Goal: Information Seeking & Learning: Find specific fact

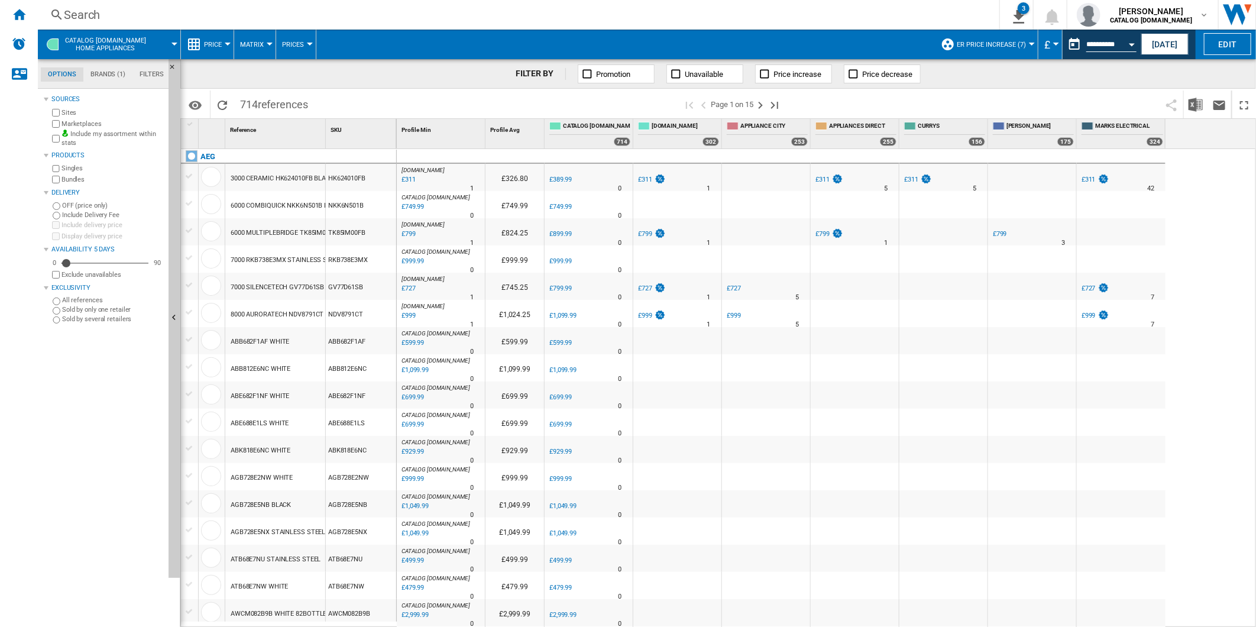
click at [1204, 332] on div "[DOMAIN_NAME] : -20.3 % £311 % N/A 1 [DOMAIN_NAME] : £326.80 0.0 % £389.99 % N/A" at bounding box center [827, 388] width 860 height 478
drag, startPoint x: 28, startPoint y: 12, endPoint x: 51, endPoint y: 13, distance: 23.1
click at [27, 12] on div "Home" at bounding box center [19, 15] width 38 height 30
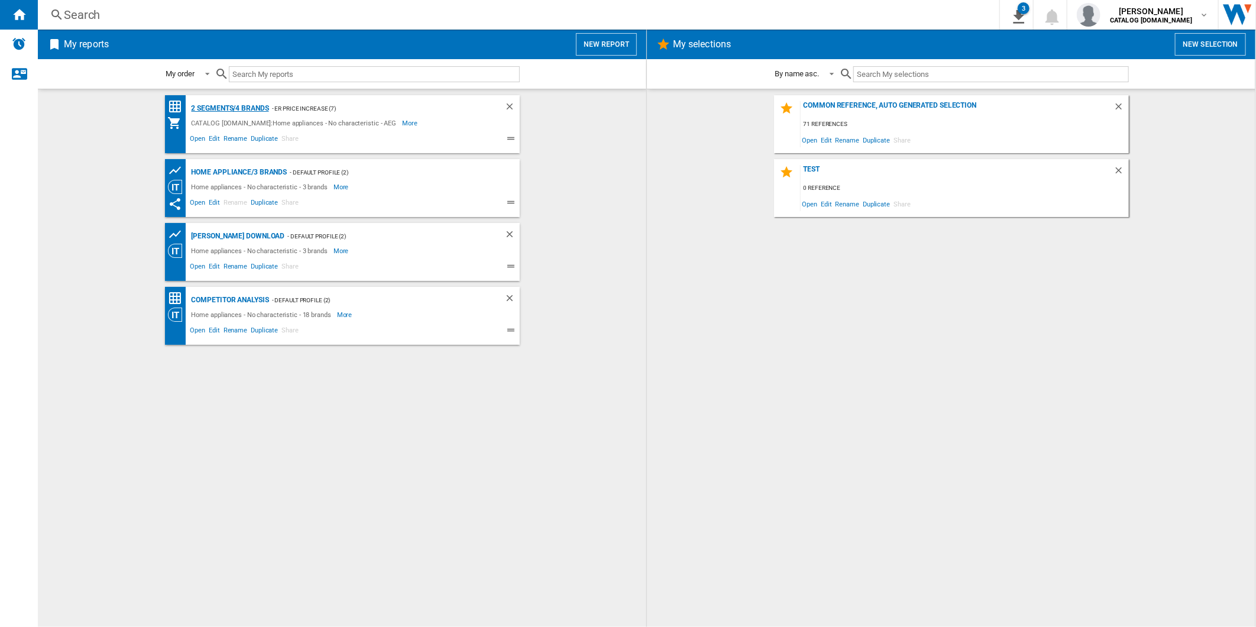
click at [246, 107] on div "2 segments/4 brands" at bounding box center [229, 108] width 80 height 15
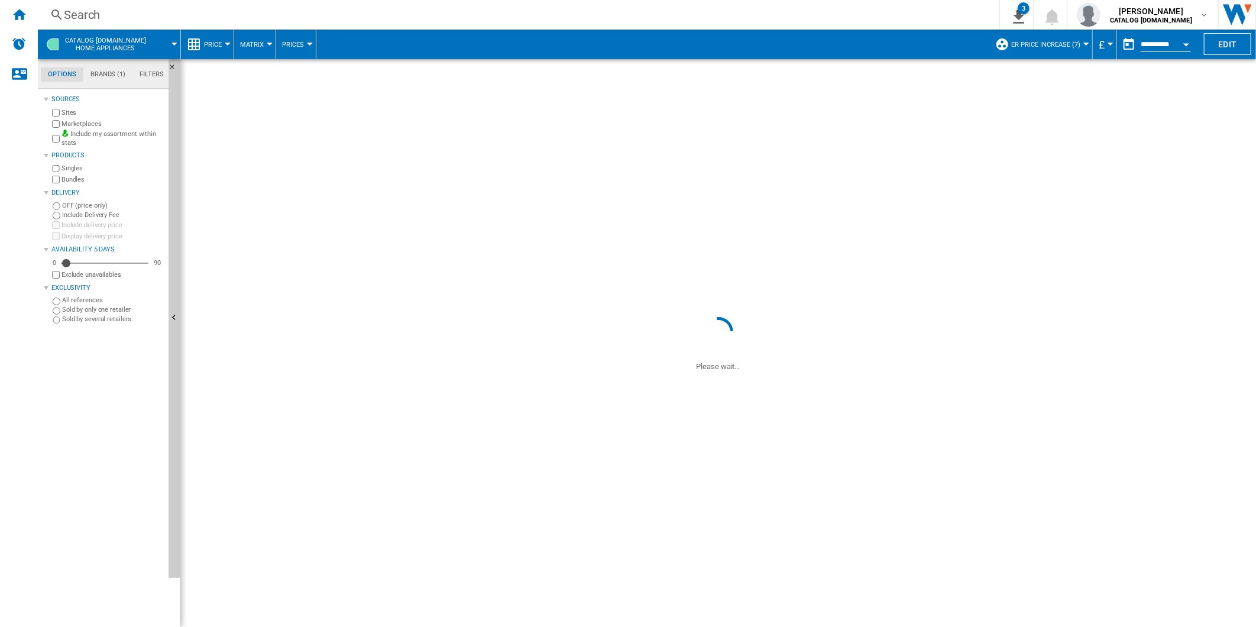
click at [645, 8] on div "Search" at bounding box center [516, 15] width 905 height 17
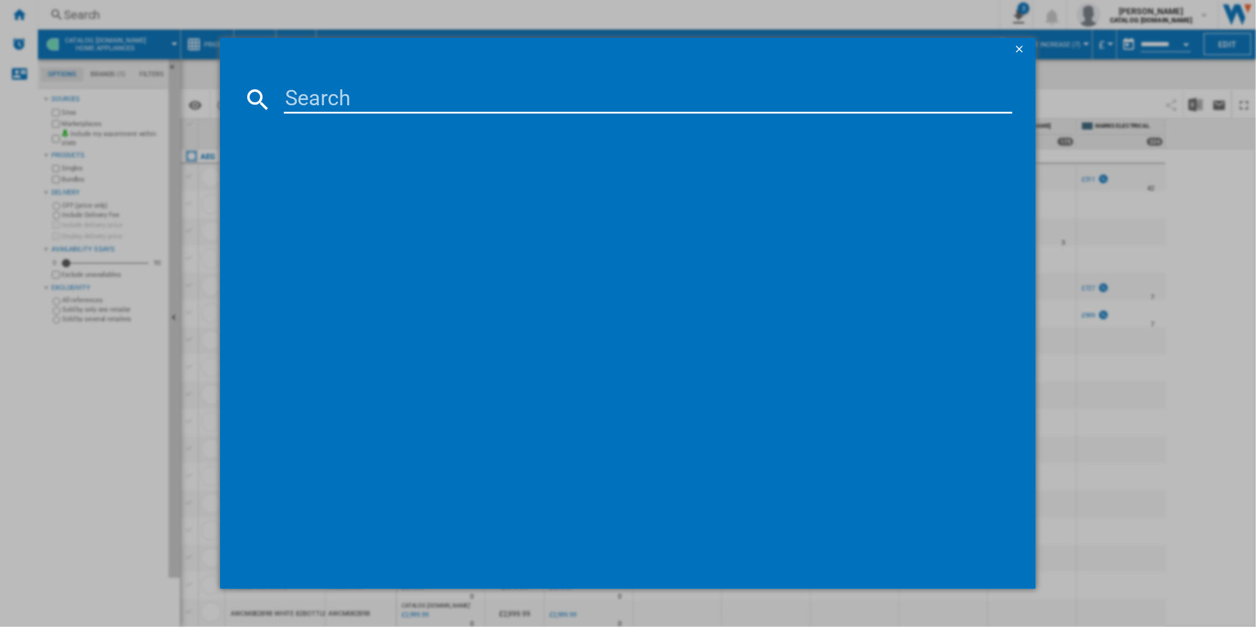
click at [485, 104] on input at bounding box center [648, 99] width 729 height 28
paste input "TO64IB00FZ"
type input "TO64IB00FZ"
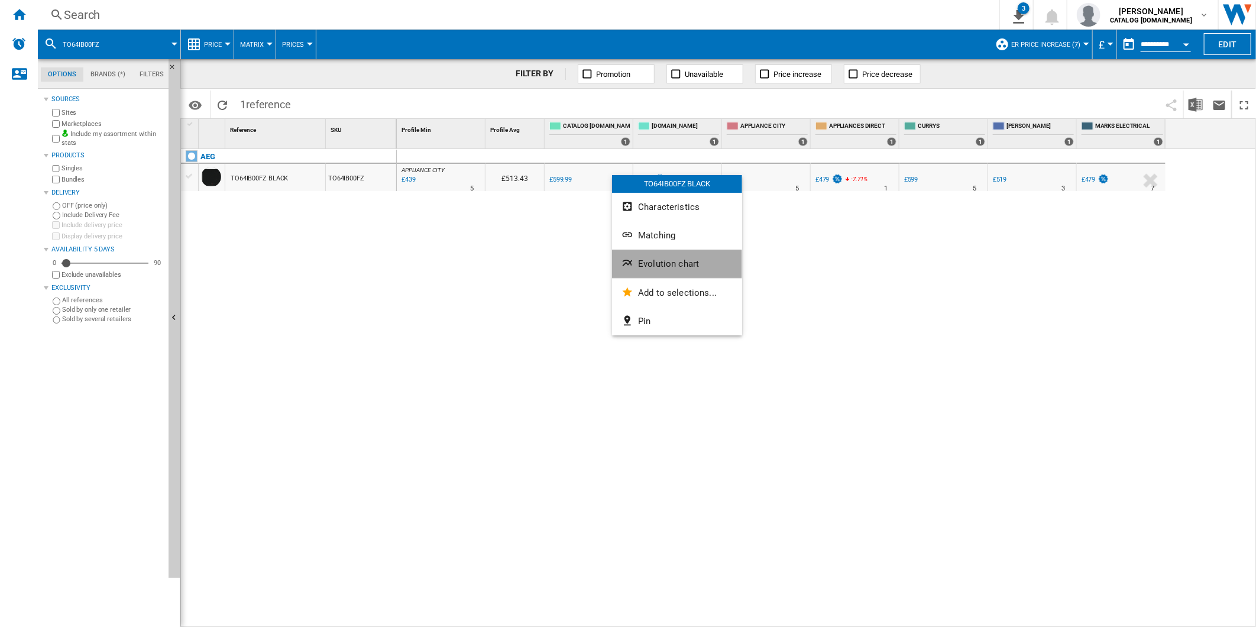
click at [678, 264] on span "Evolution chart" at bounding box center [668, 263] width 61 height 11
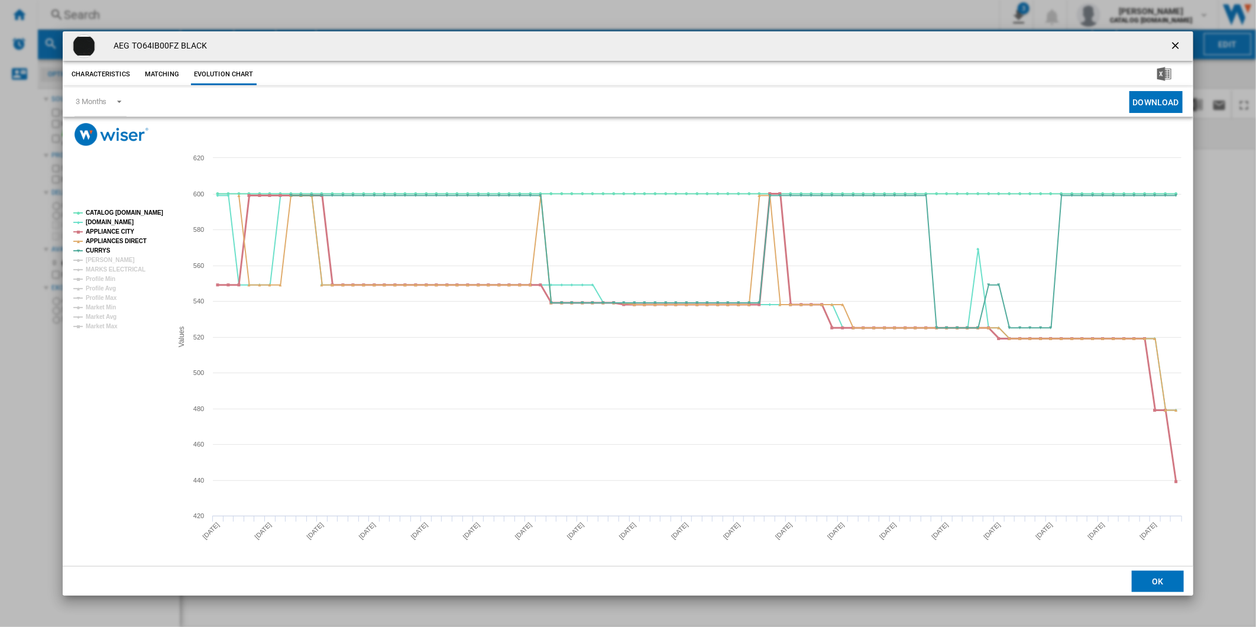
click at [109, 228] on tspan "APPLIANCE CITY" at bounding box center [110, 231] width 48 height 7
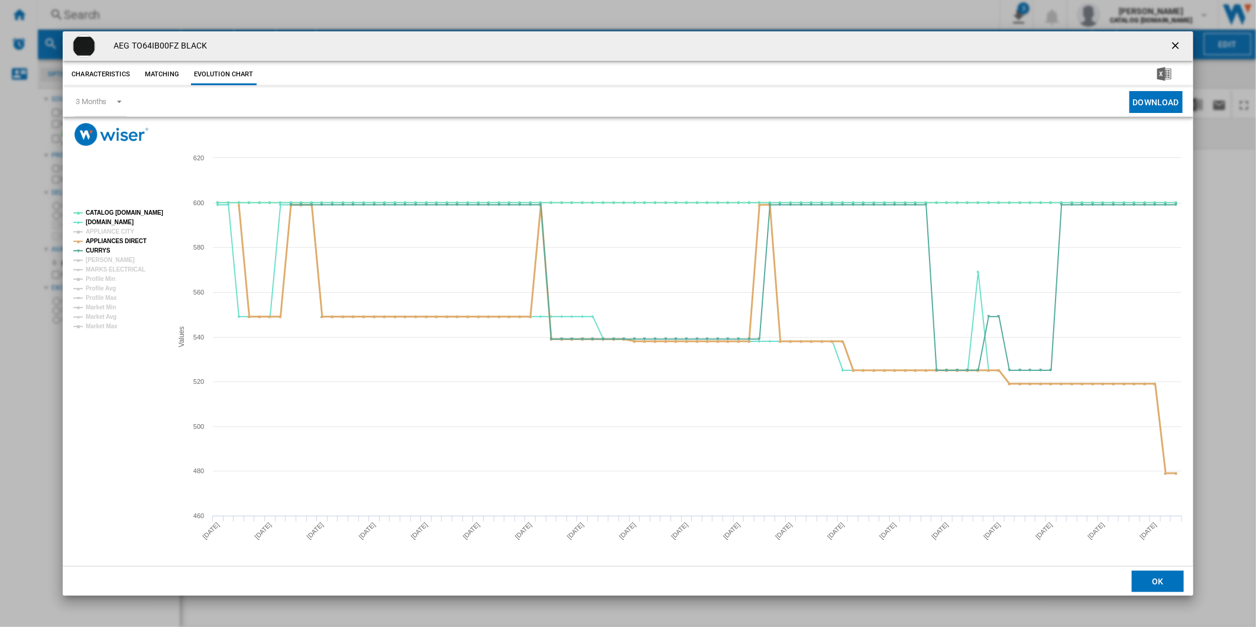
click at [109, 239] on tspan "APPLIANCES DIRECT" at bounding box center [116, 241] width 61 height 7
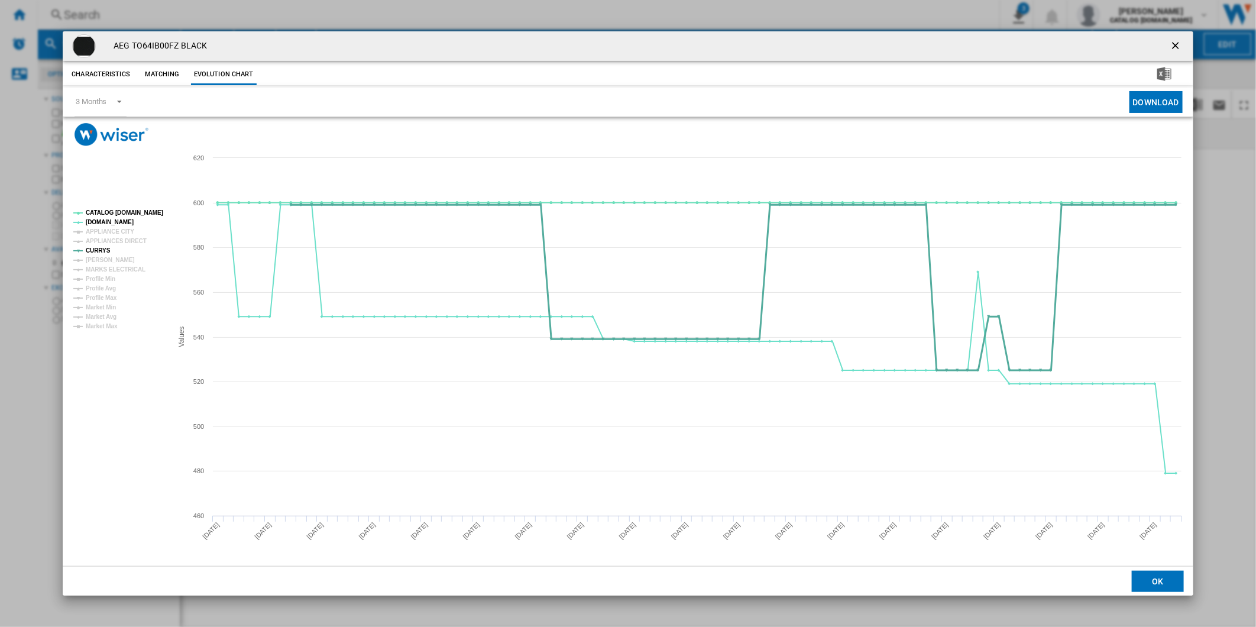
click at [97, 254] on tspan "CURRYS" at bounding box center [98, 250] width 25 height 7
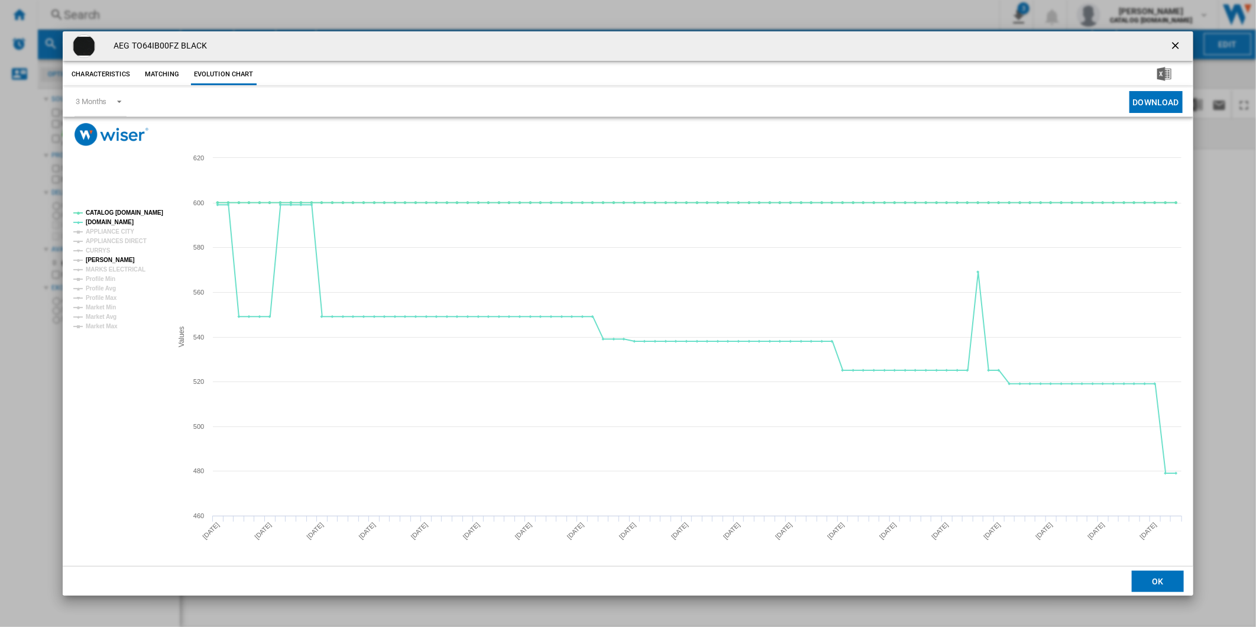
click at [99, 263] on tspan "[PERSON_NAME]" at bounding box center [110, 260] width 49 height 7
click at [122, 269] on tspan "MARKS ELECTRICAL" at bounding box center [116, 269] width 60 height 7
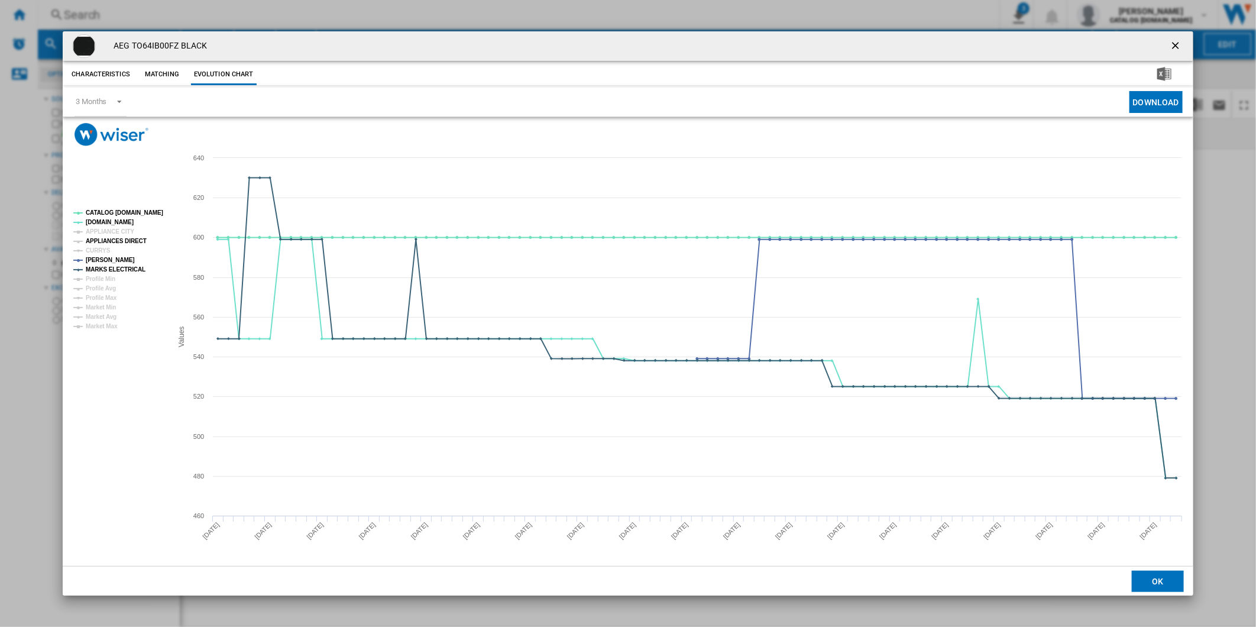
click at [114, 241] on tspan "APPLIANCES DIRECT" at bounding box center [116, 241] width 61 height 7
click at [98, 252] on tspan "CURRYS" at bounding box center [98, 250] width 25 height 7
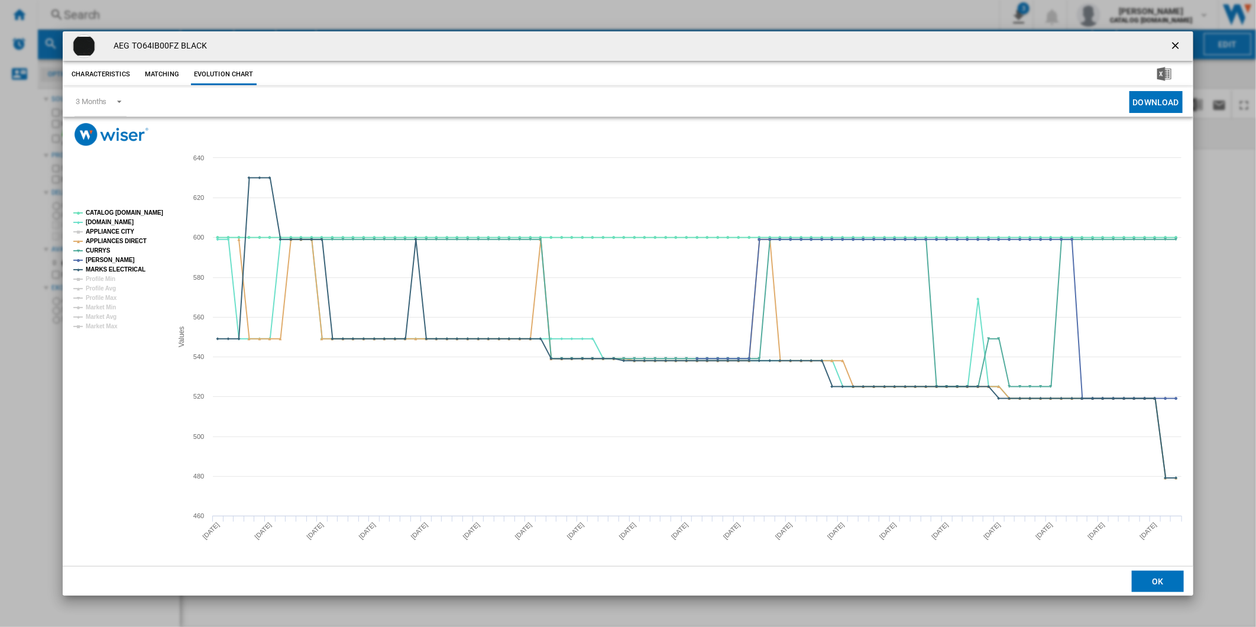
click at [116, 231] on tspan "APPLIANCE CITY" at bounding box center [110, 231] width 48 height 7
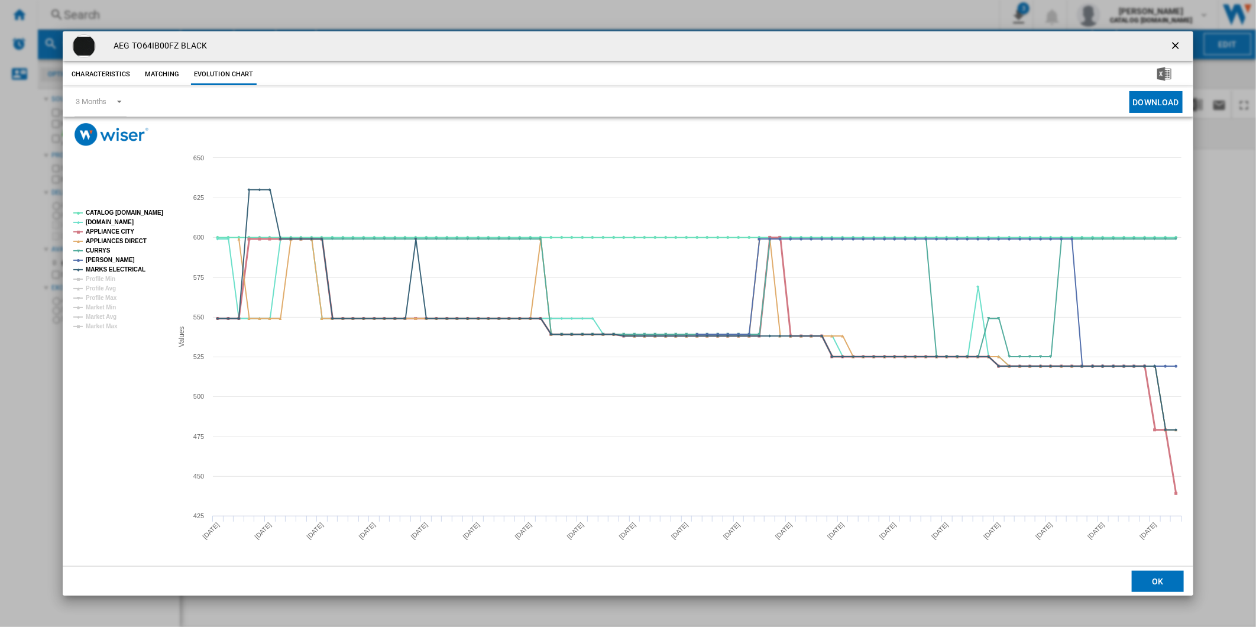
click at [116, 232] on tspan "APPLIANCE CITY" at bounding box center [110, 231] width 48 height 7
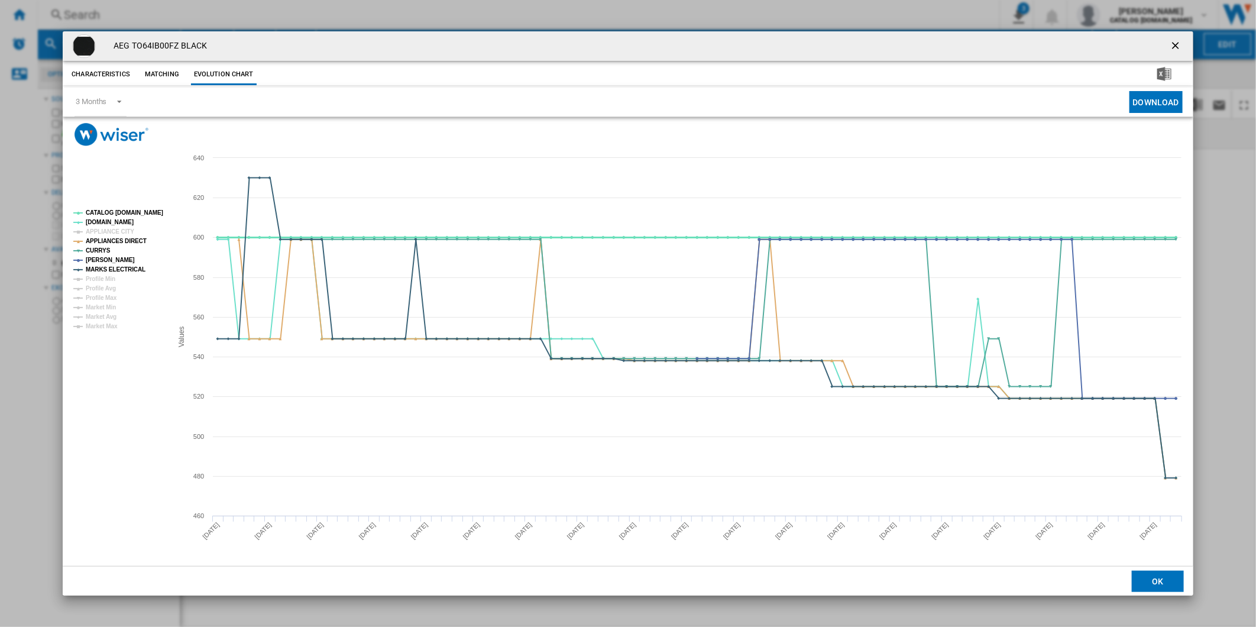
click at [125, 209] on tspan "CATALOG [DOMAIN_NAME]" at bounding box center [124, 212] width 77 height 7
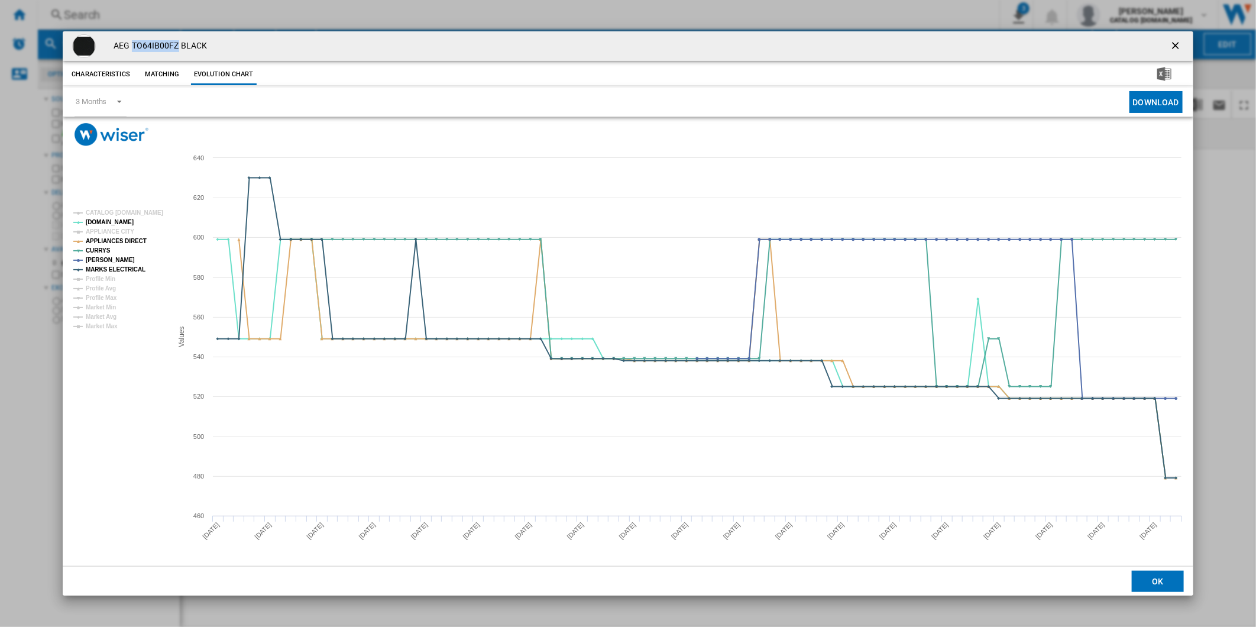
drag, startPoint x: 179, startPoint y: 44, endPoint x: 132, endPoint y: 46, distance: 46.7
click at [132, 46] on h4 "AEG TO64IB00FZ BLACK" at bounding box center [157, 46] width 99 height 12
copy h4 "TO64IB00FZ"
click at [133, 209] on tspan "CATALOG [DOMAIN_NAME]" at bounding box center [124, 212] width 77 height 7
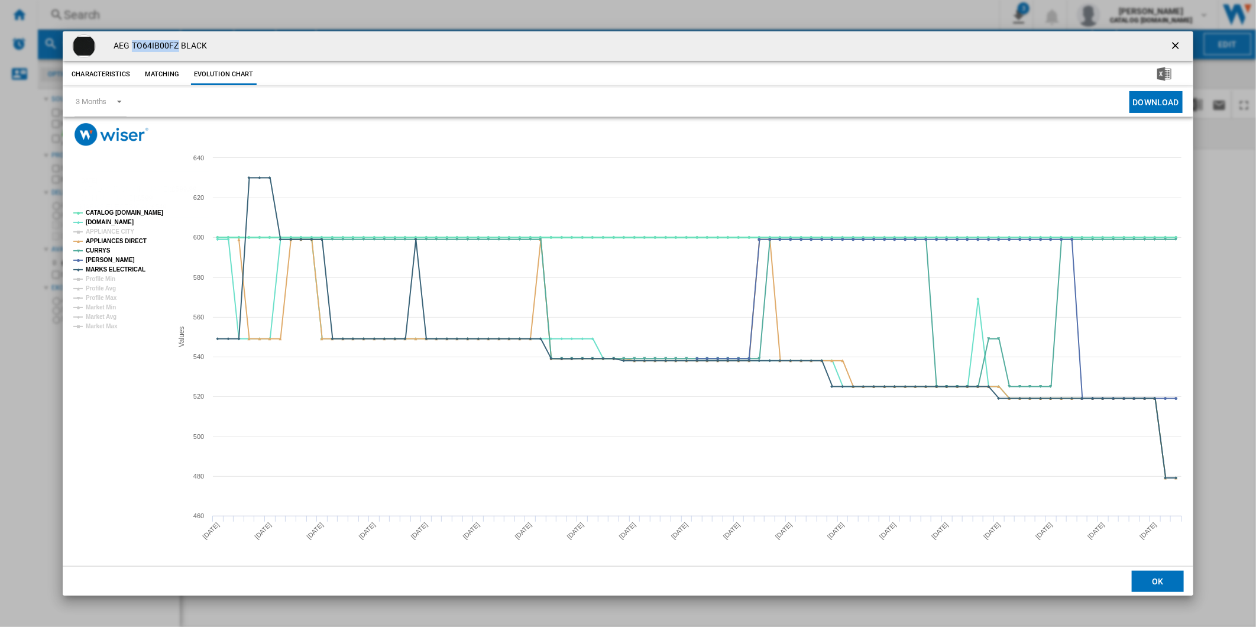
click at [131, 214] on tspan "CATALOG [DOMAIN_NAME]" at bounding box center [124, 212] width 77 height 7
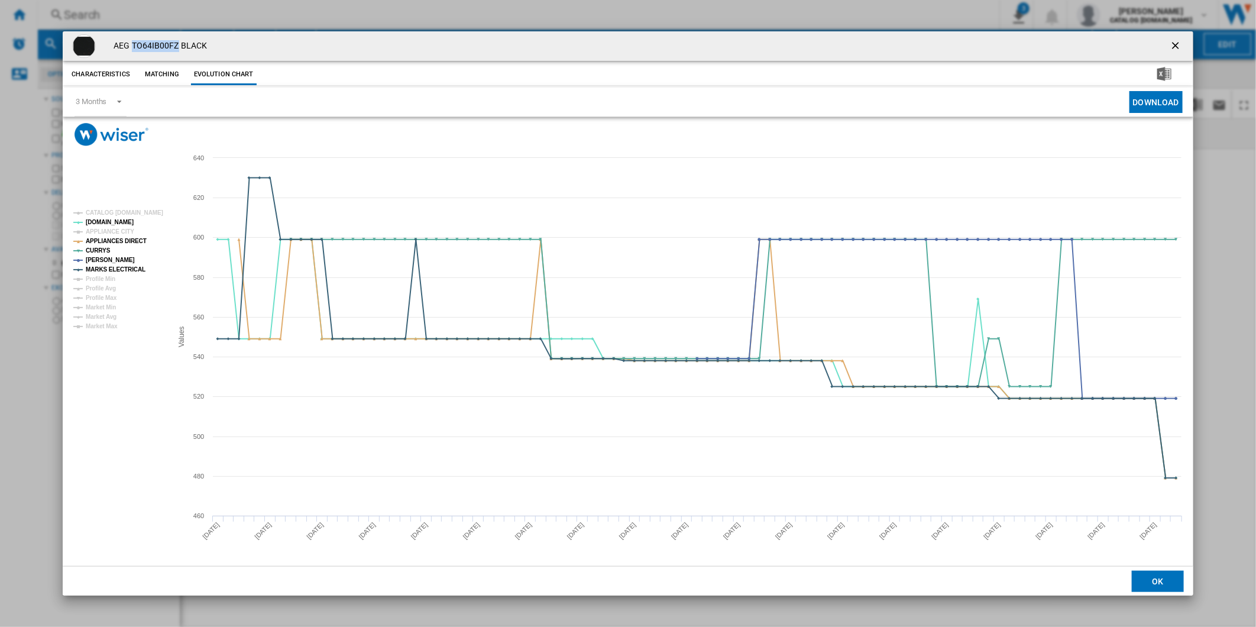
copy h4 "TO64IB00FZ"
click at [1172, 43] on ng-md-icon "getI18NText('BUTTONS.CLOSE_DIALOG')" at bounding box center [1176, 47] width 14 height 14
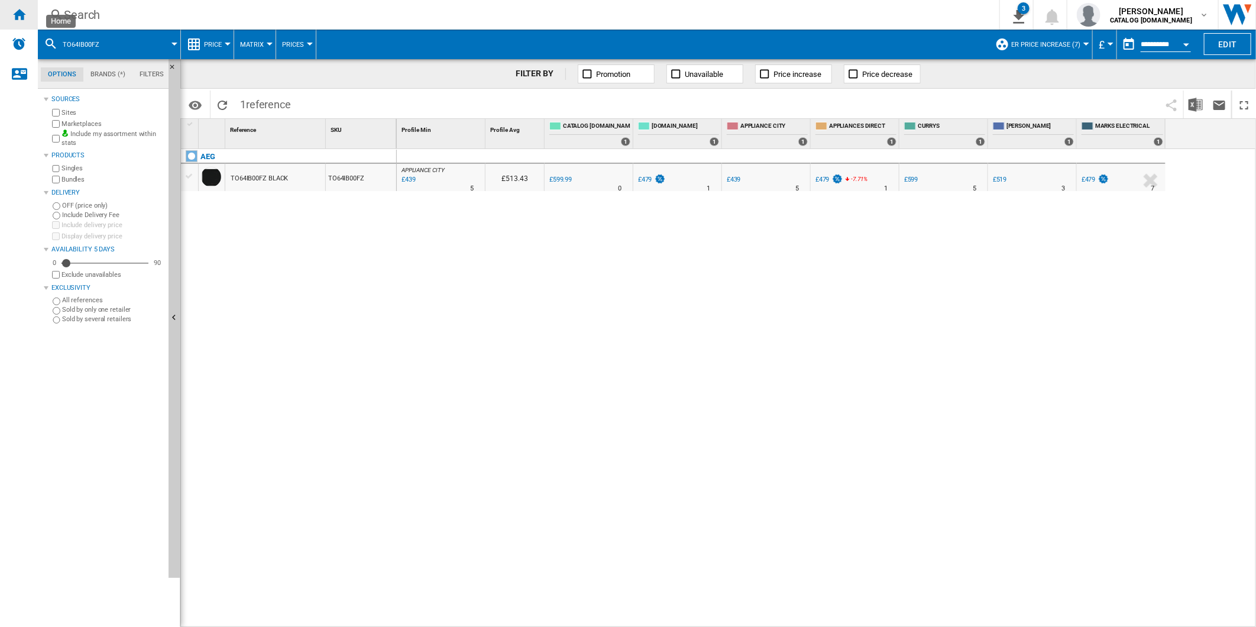
click at [18, 13] on ng-md-icon "Home" at bounding box center [19, 14] width 14 height 14
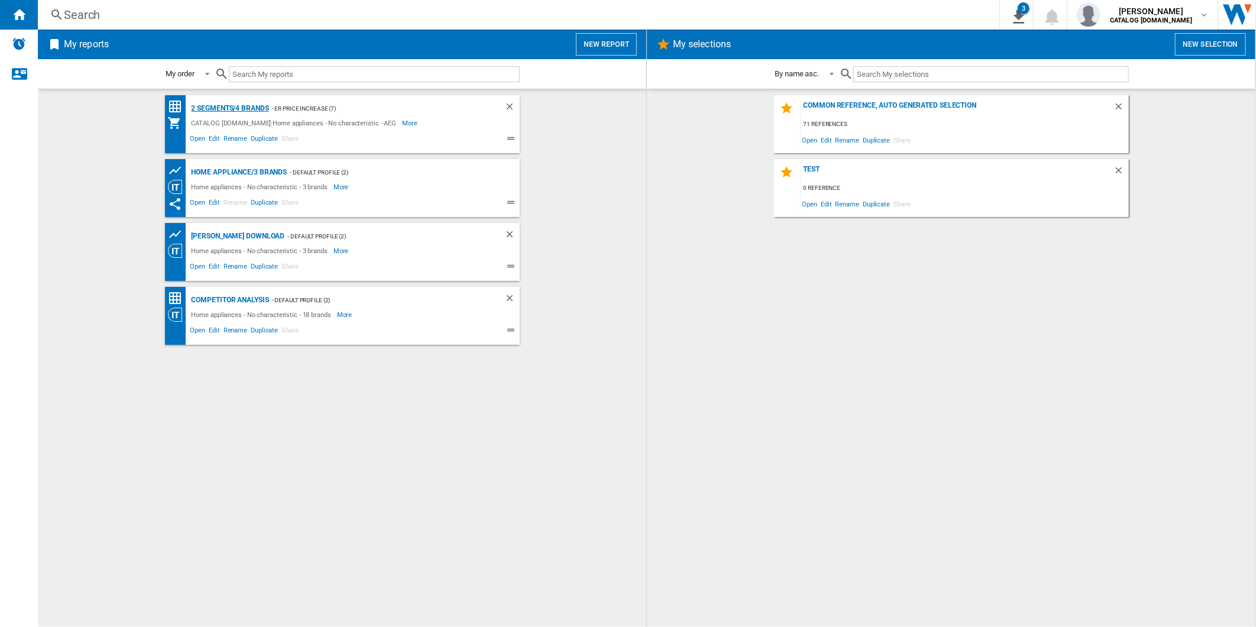
click at [243, 106] on div "2 segments/4 brands" at bounding box center [229, 108] width 80 height 15
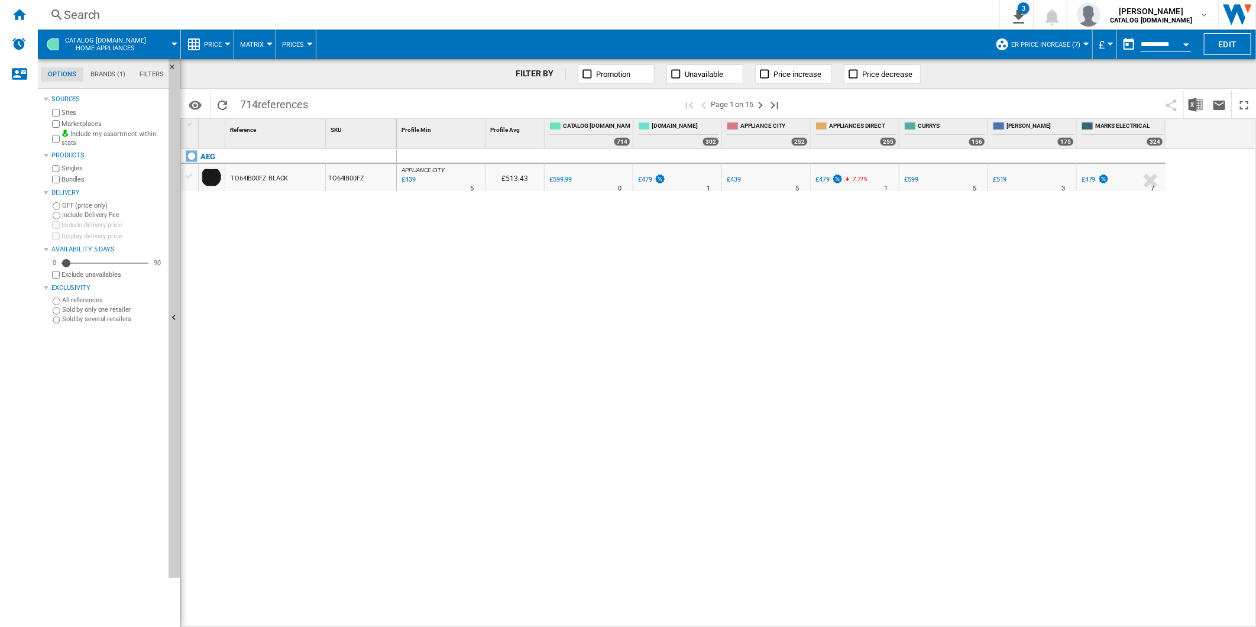
click at [1054, 43] on span "ER Price Increase (7)" at bounding box center [1045, 45] width 69 height 8
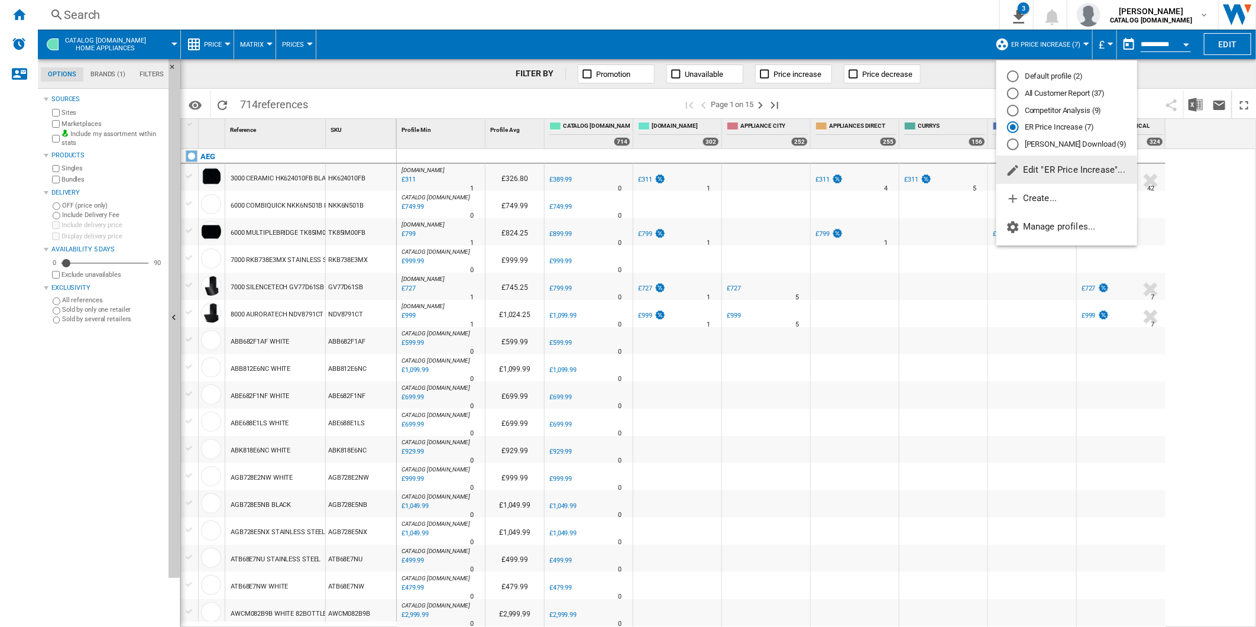
click at [1039, 95] on md-radio-button "All Customer Report (37)" at bounding box center [1066, 93] width 119 height 11
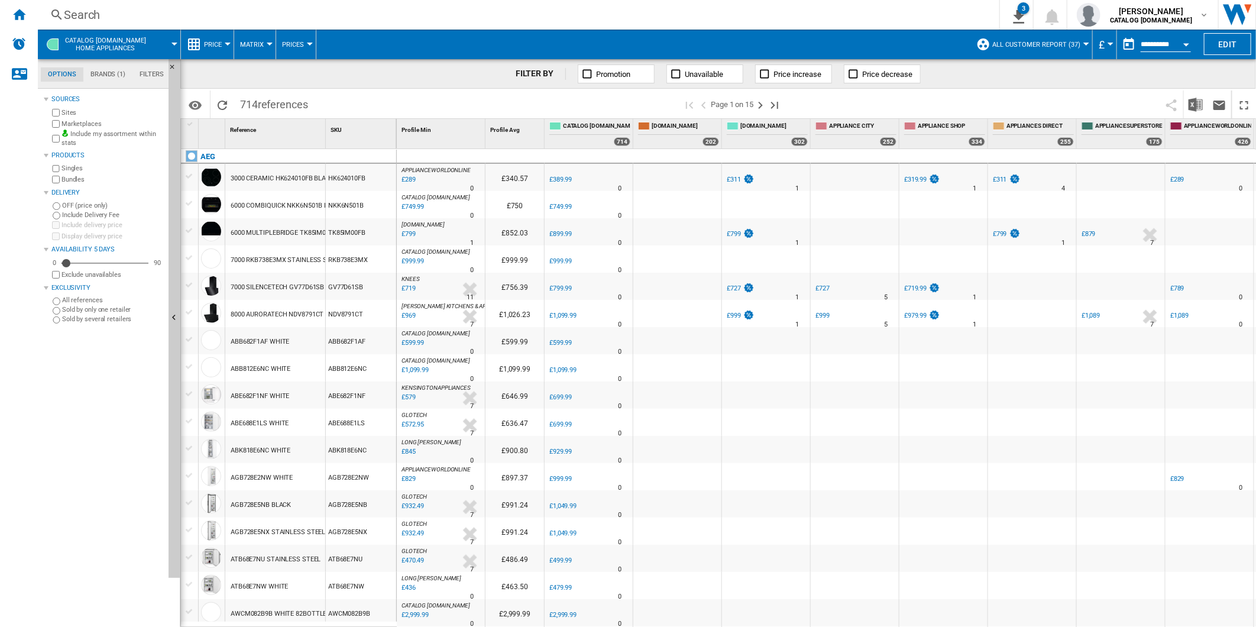
click at [587, 15] on div "Search" at bounding box center [516, 15] width 905 height 17
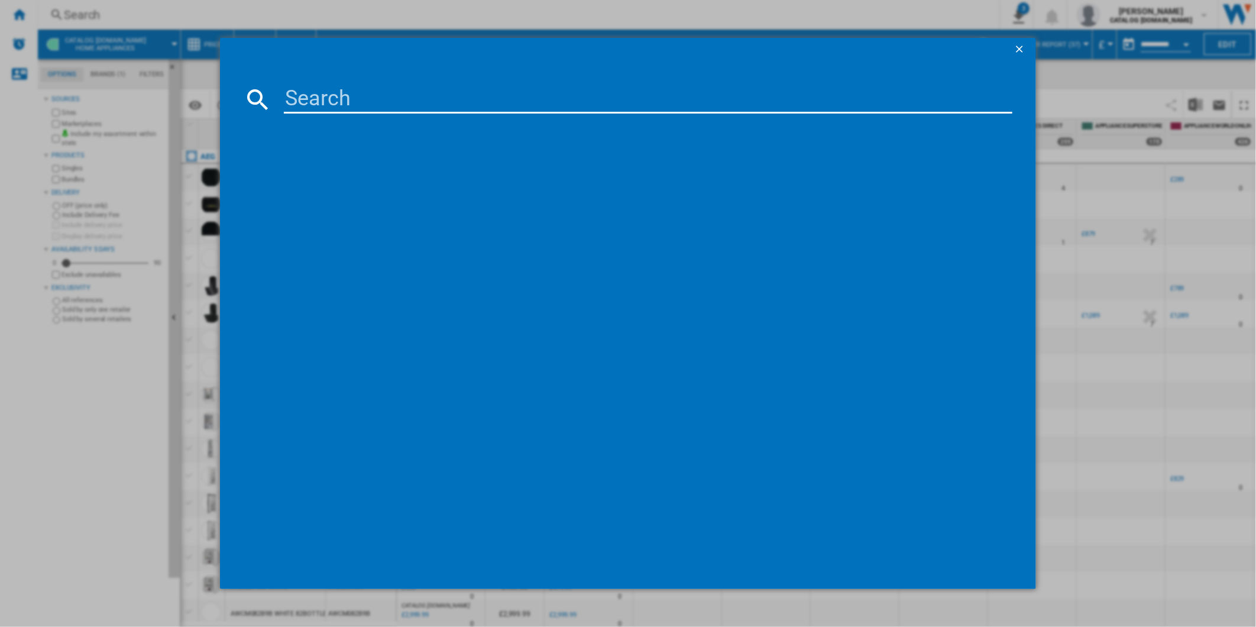
click at [526, 112] on input at bounding box center [648, 99] width 729 height 28
type input "TO64IB00FZ"
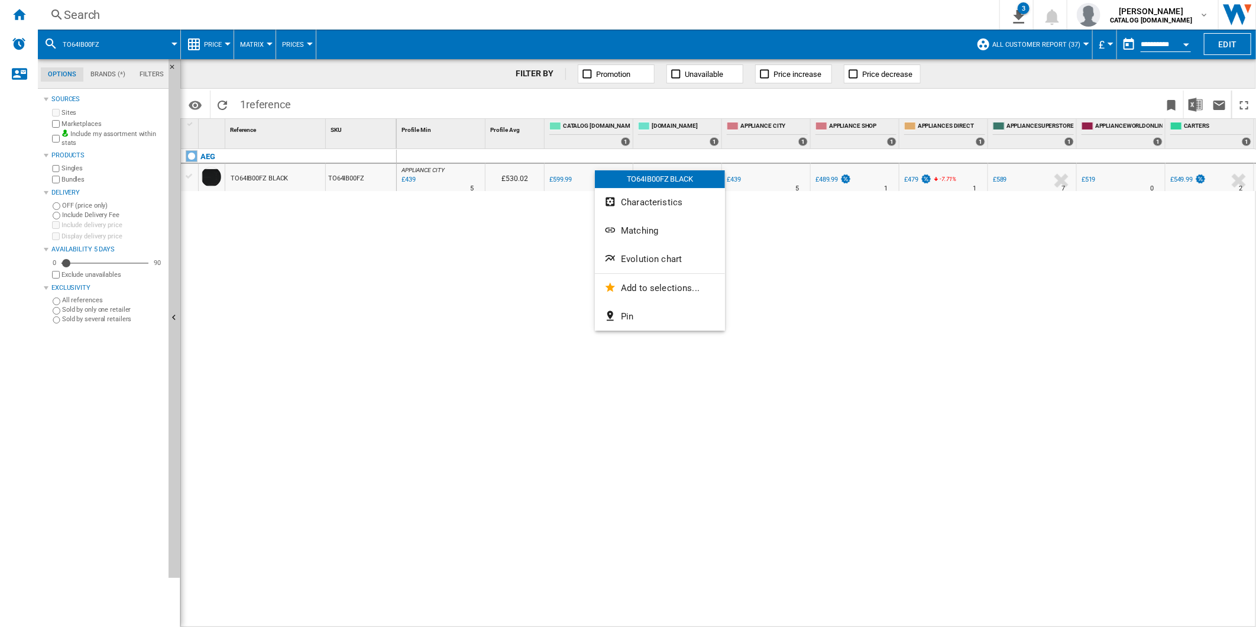
click at [504, 245] on div at bounding box center [628, 313] width 1256 height 627
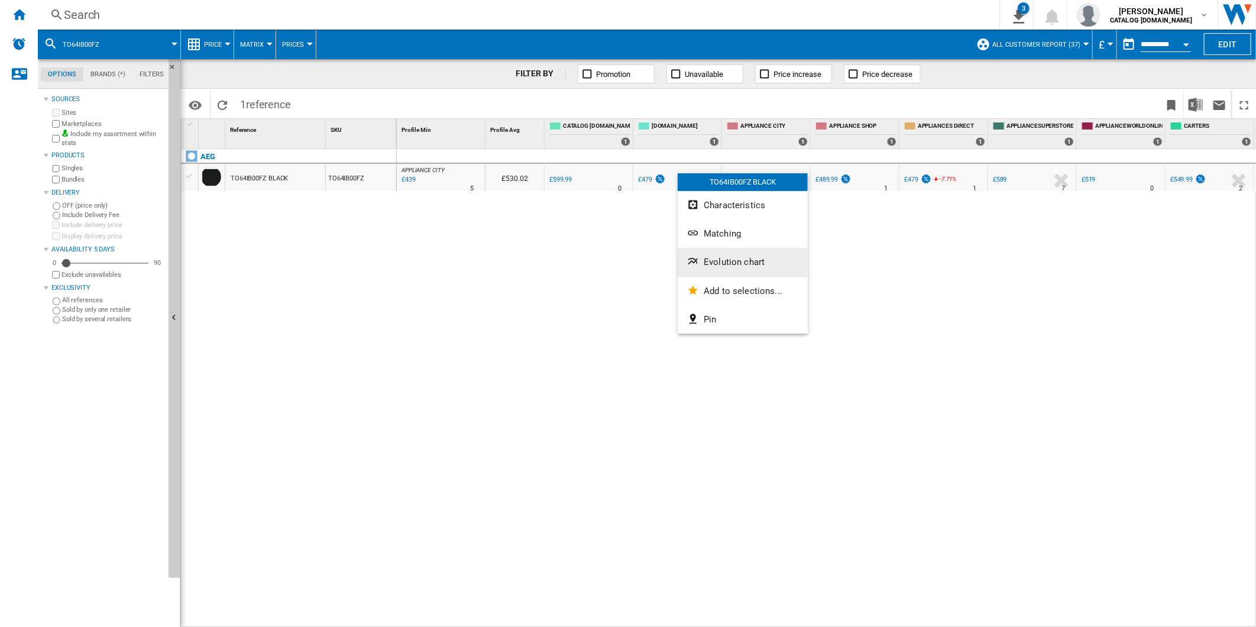
click at [733, 257] on span "Evolution chart" at bounding box center [734, 262] width 61 height 11
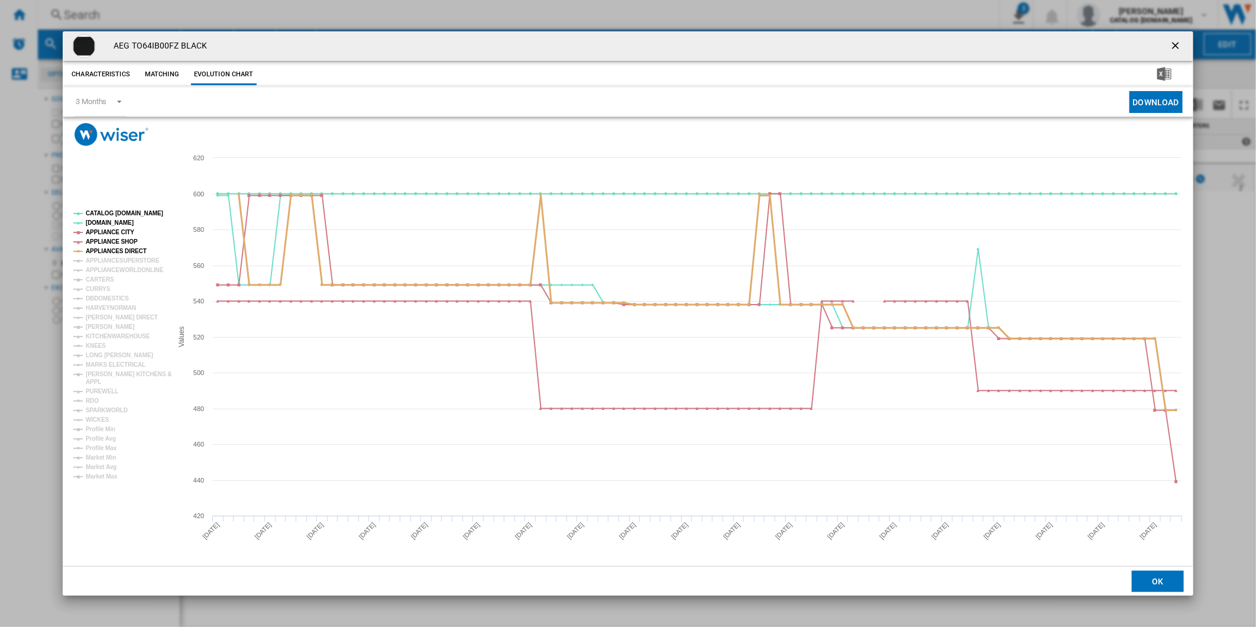
click at [116, 257] on tspan "APPLIANCESUPERSTORE" at bounding box center [123, 260] width 74 height 7
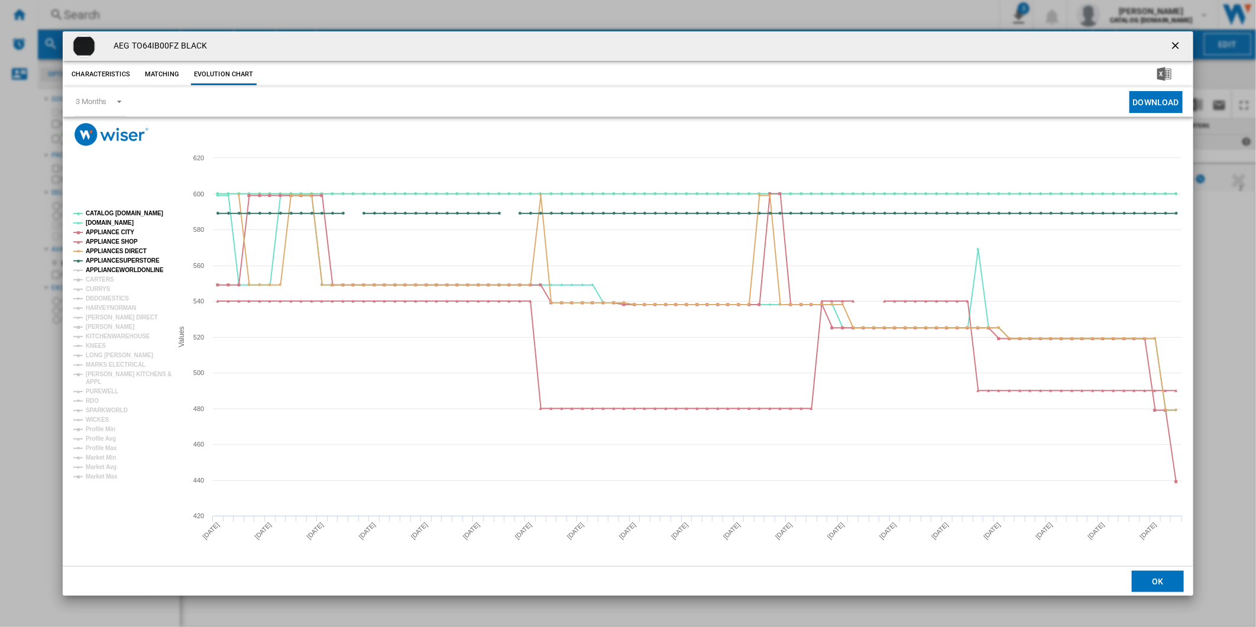
click at [109, 273] on tspan "APPLIANCEWORLDONLINE" at bounding box center [125, 270] width 78 height 7
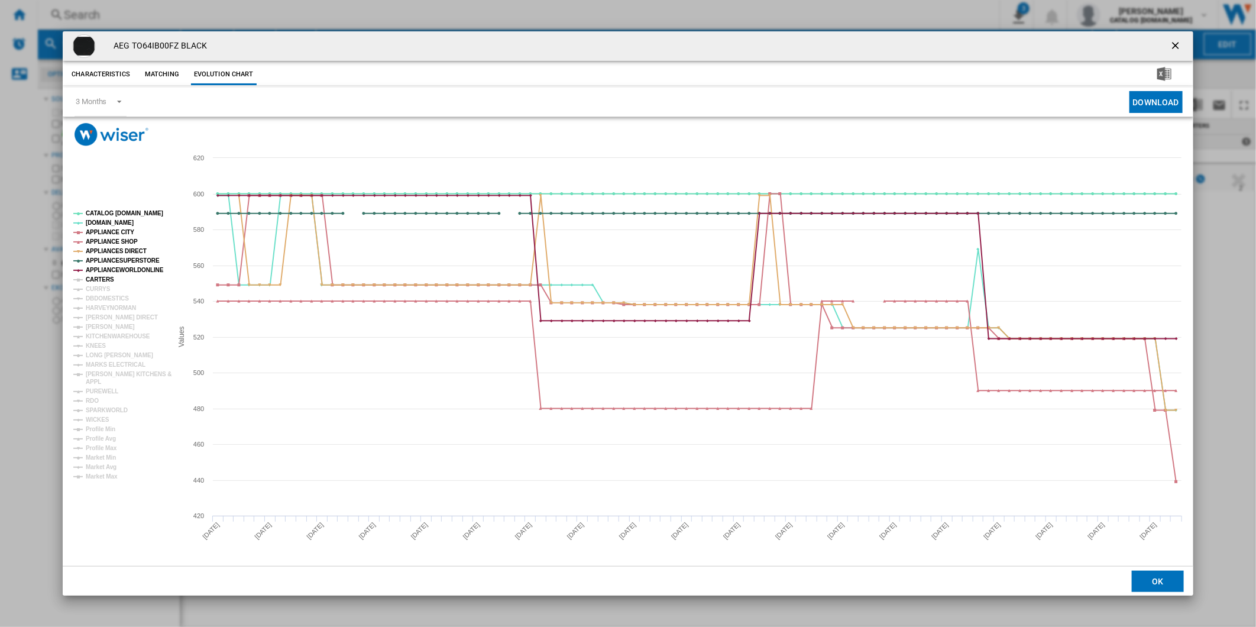
click at [96, 281] on tspan "CARTERS" at bounding box center [100, 279] width 28 height 7
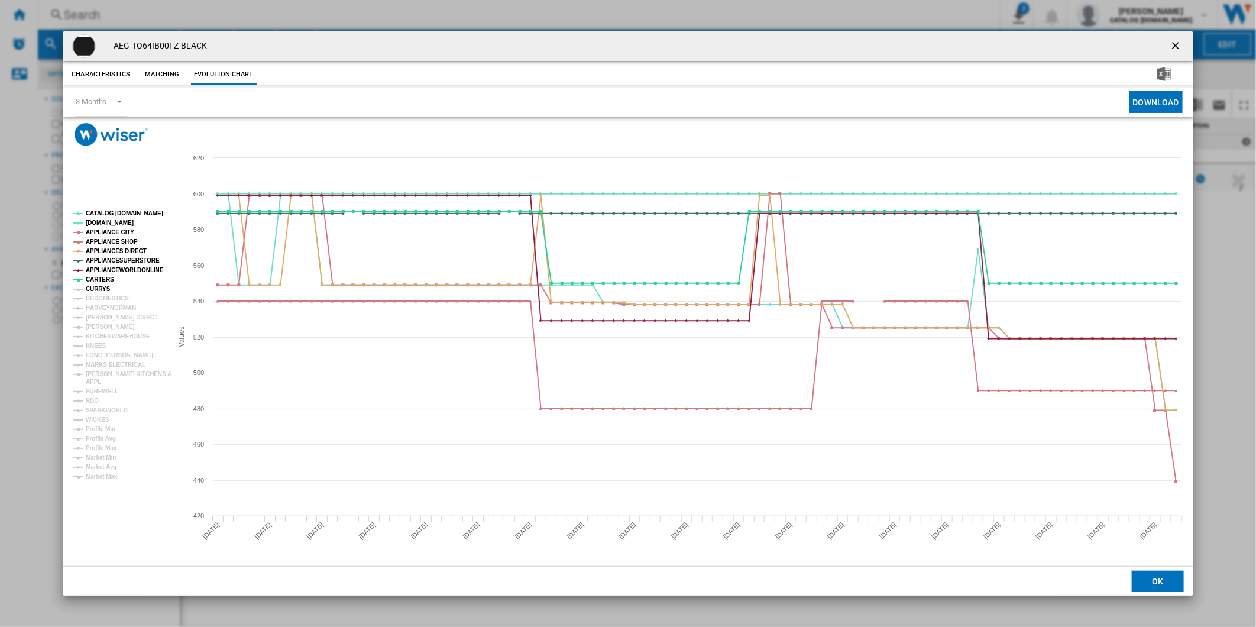
click at [98, 291] on tspan "CURRYS" at bounding box center [98, 289] width 25 height 7
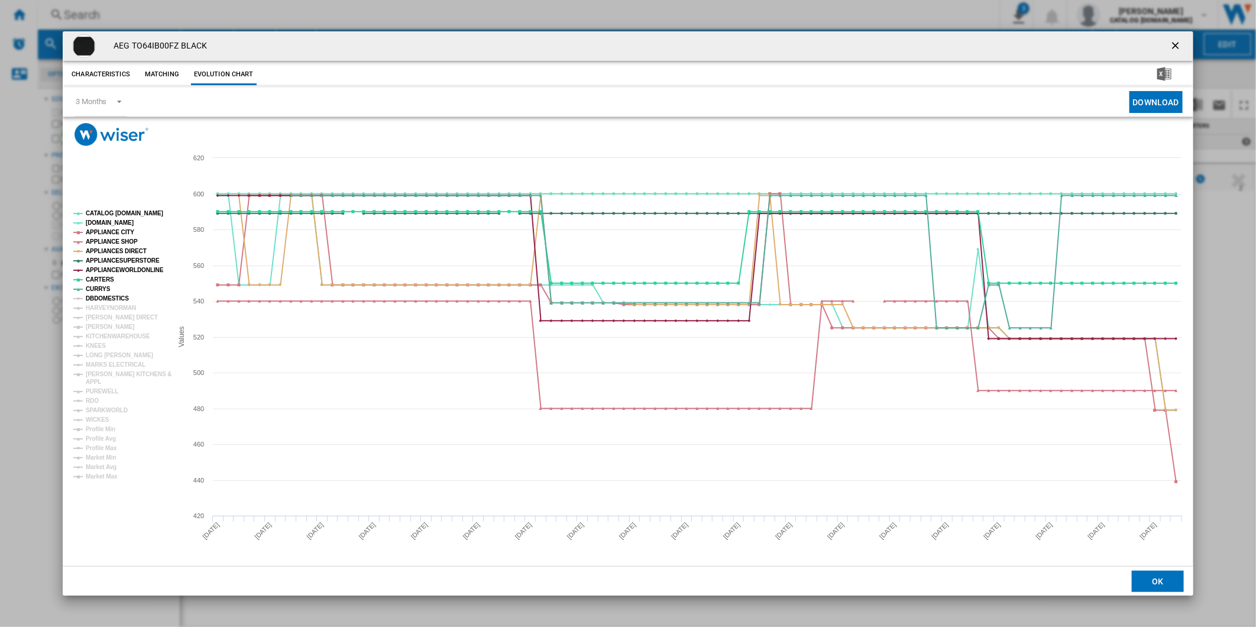
click at [101, 302] on tspan "DBDOMESTICS" at bounding box center [107, 298] width 43 height 7
click at [101, 305] on tspan "HARVEYNORMAN" at bounding box center [111, 307] width 50 height 7
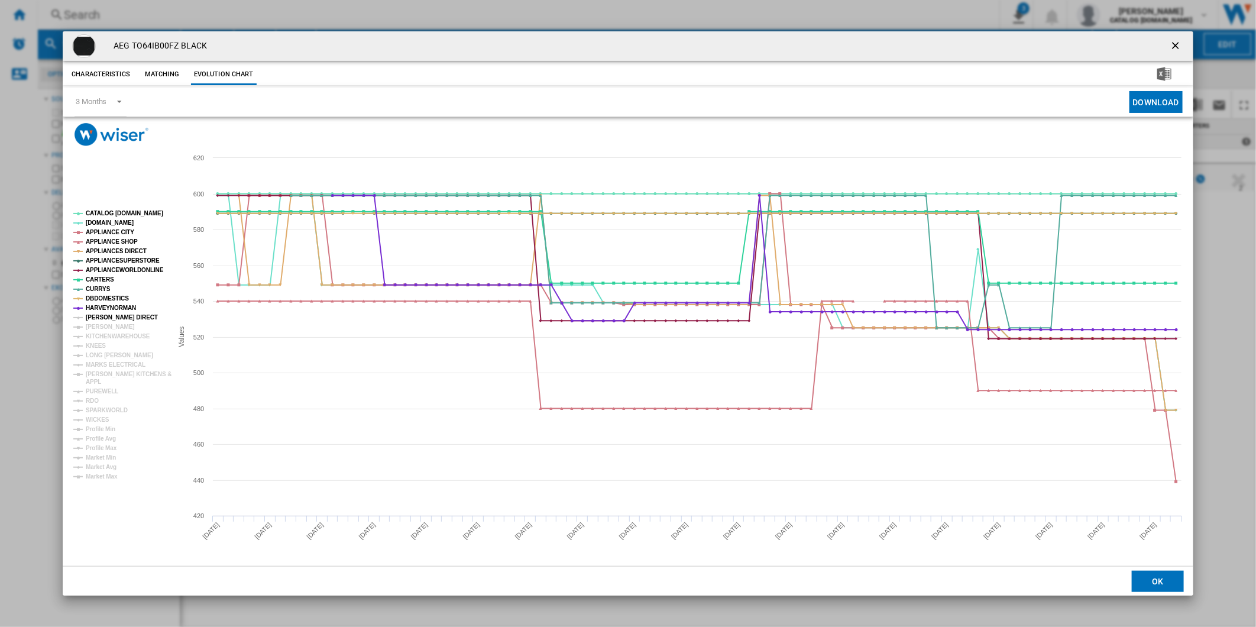
click at [102, 315] on tspan "[PERSON_NAME] DIRECT" at bounding box center [122, 317] width 72 height 7
drag, startPoint x: 101, startPoint y: 326, endPoint x: 101, endPoint y: 333, distance: 6.5
click at [101, 328] on tspan "[PERSON_NAME]" at bounding box center [110, 326] width 49 height 7
click at [101, 335] on tspan "KITCHENWAREHOUSE" at bounding box center [118, 336] width 64 height 7
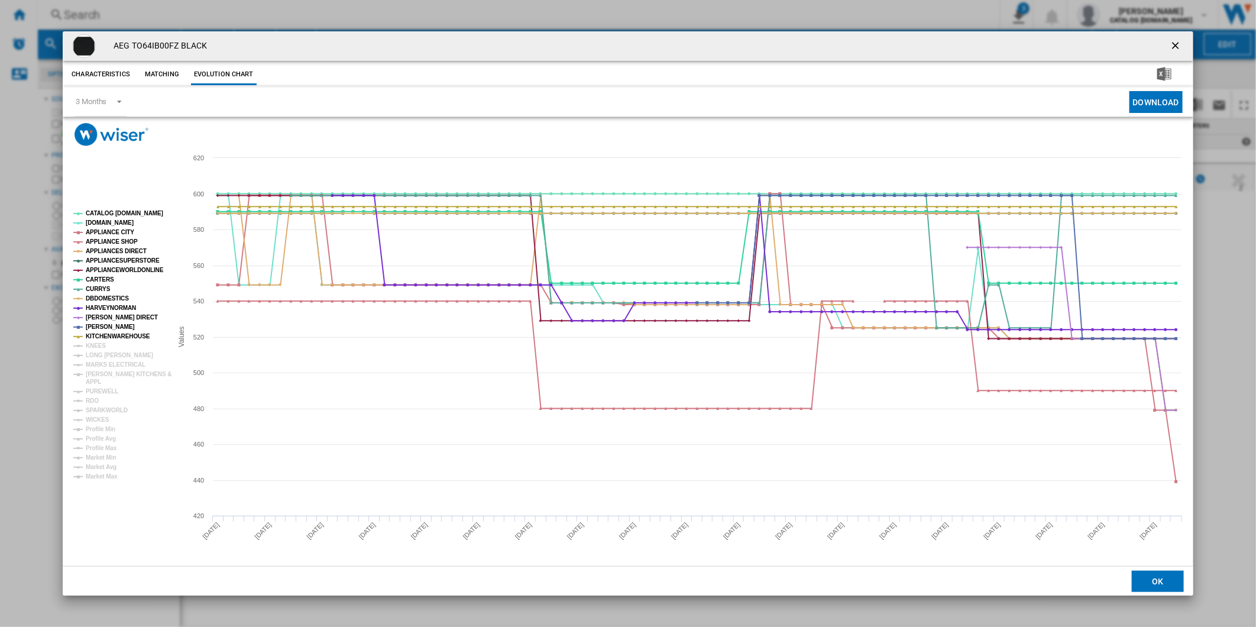
click at [98, 344] on tspan "KNEES" at bounding box center [96, 345] width 20 height 7
click at [98, 355] on tspan "LONG [PERSON_NAME]" at bounding box center [119, 355] width 67 height 7
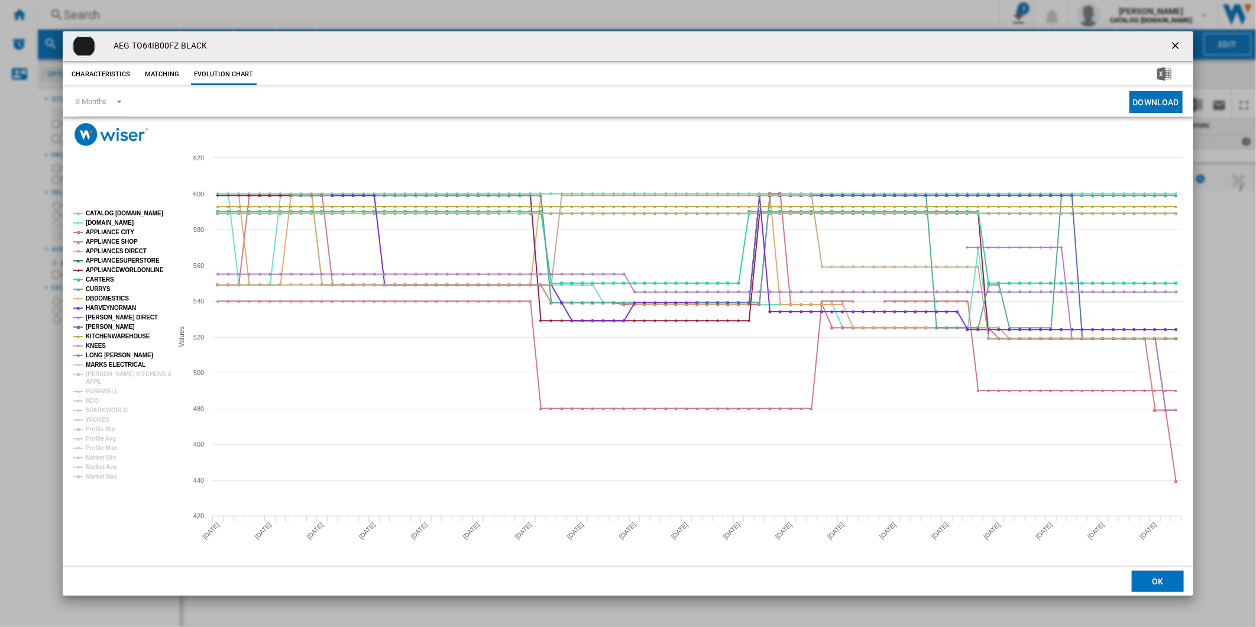
click at [101, 363] on tspan "MARKS ELECTRICAL" at bounding box center [116, 364] width 60 height 7
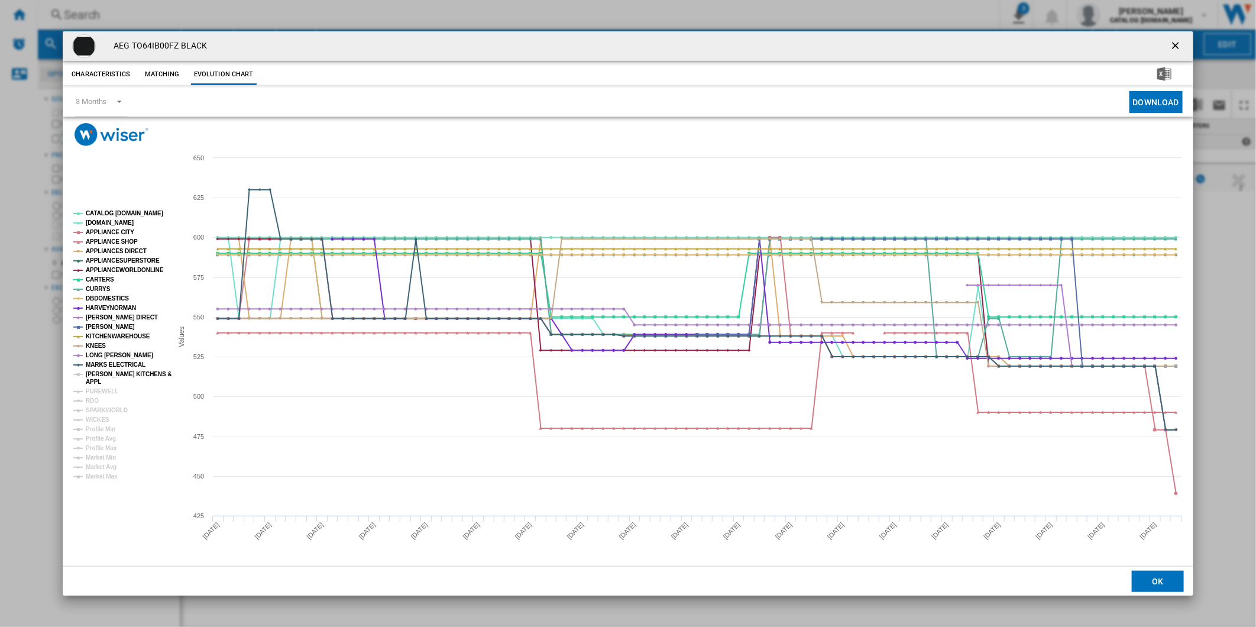
click at [102, 373] on tspan "[PERSON_NAME] KITCHENS &" at bounding box center [129, 374] width 86 height 7
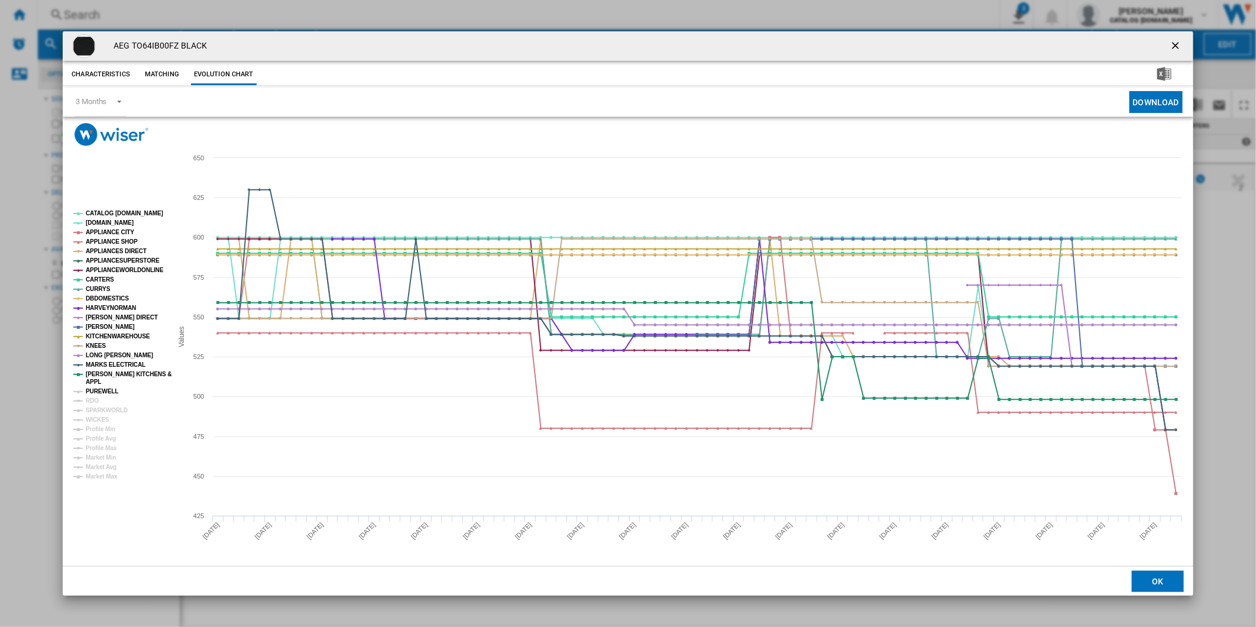
click at [91, 394] on tspan "PUREWELL" at bounding box center [102, 391] width 33 height 7
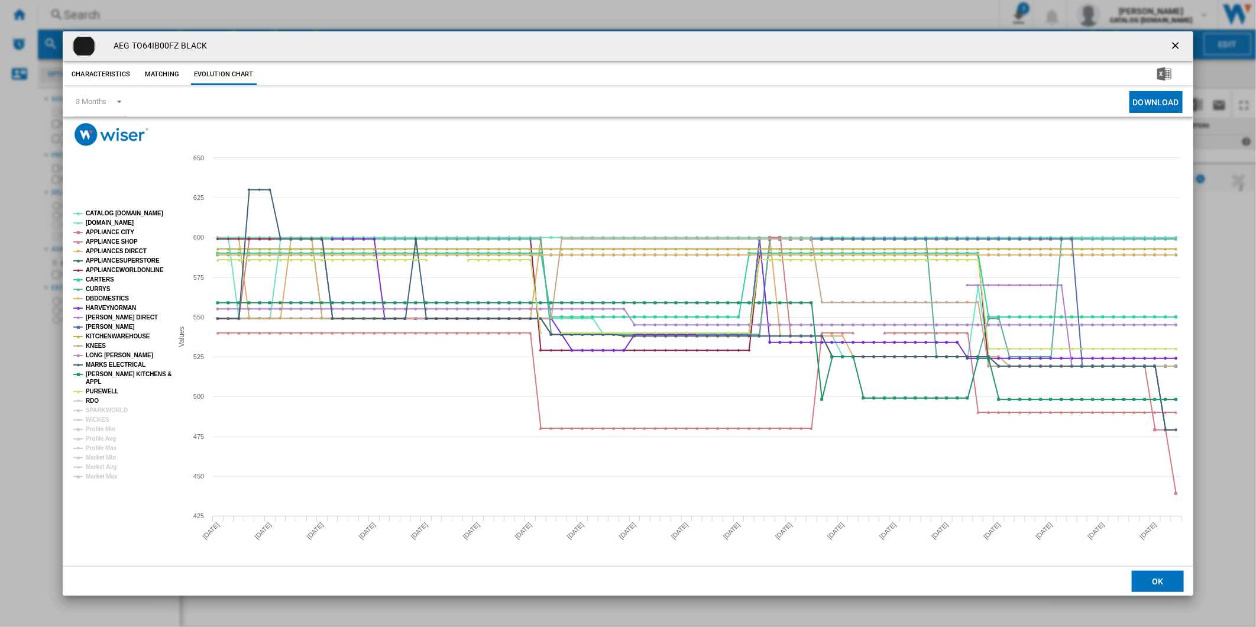
click at [93, 404] on tspan "RDO" at bounding box center [92, 400] width 13 height 7
click at [97, 412] on tspan "SPARKWORLD" at bounding box center [107, 410] width 42 height 7
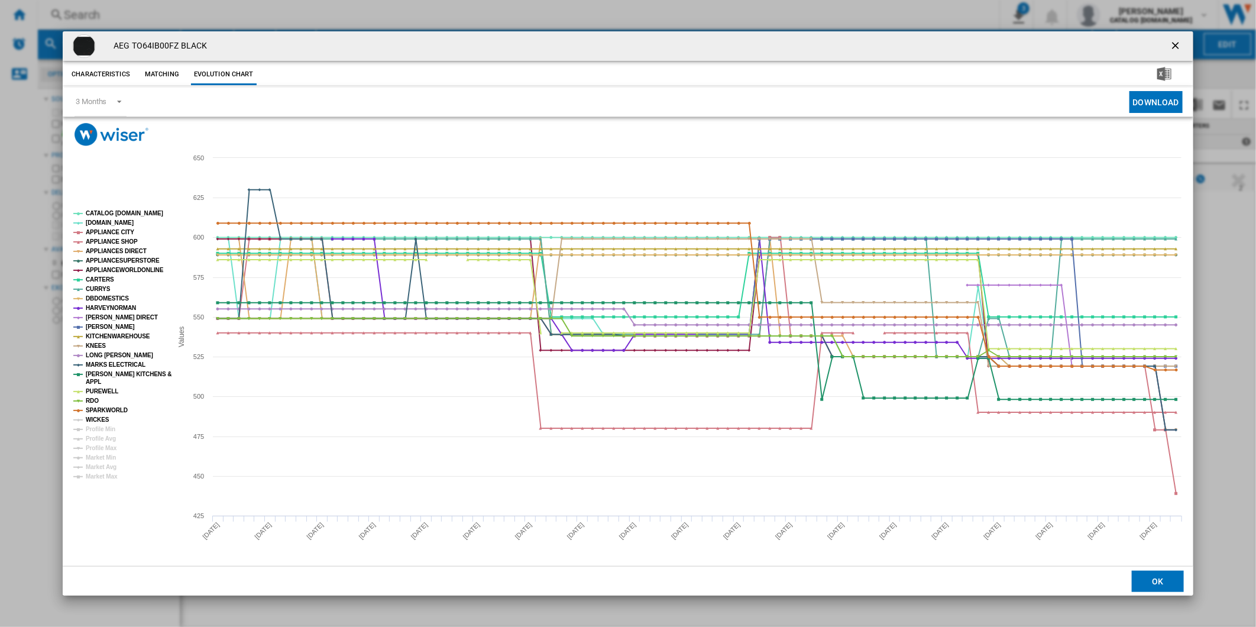
click at [96, 419] on tspan "WICKES" at bounding box center [98, 419] width 24 height 7
click at [127, 215] on tspan "CATALOG [DOMAIN_NAME]" at bounding box center [124, 213] width 77 height 7
click at [101, 222] on tspan "[DOMAIN_NAME]" at bounding box center [110, 222] width 48 height 7
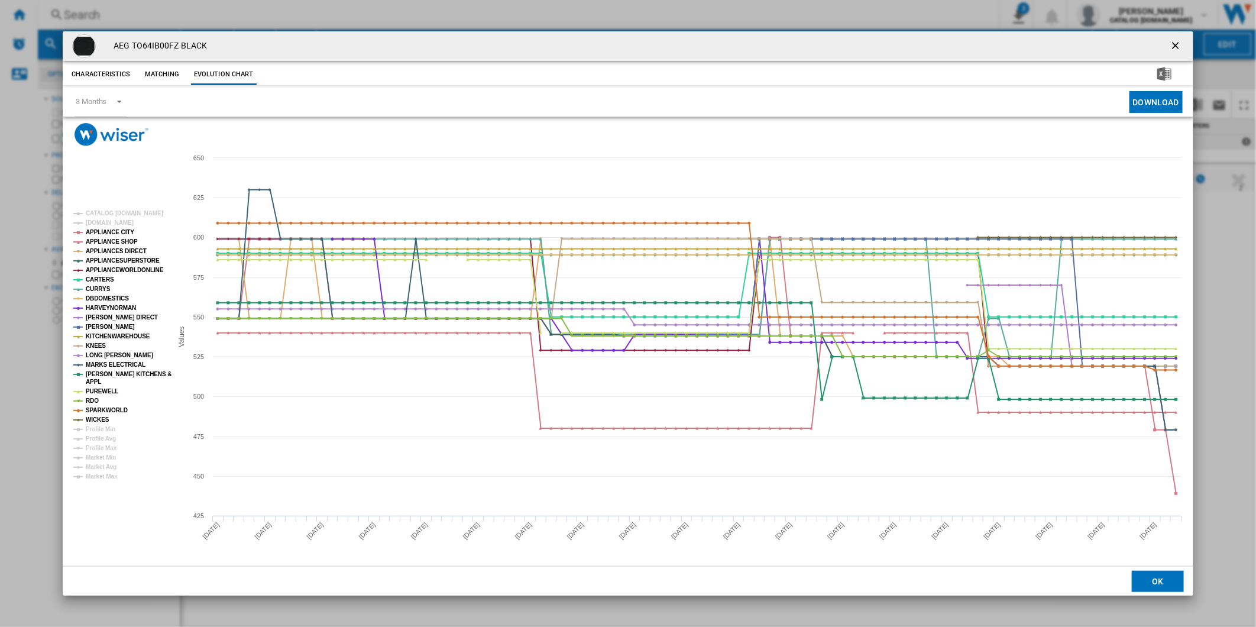
click at [101, 222] on tspan "[DOMAIN_NAME]" at bounding box center [110, 222] width 48 height 7
click at [107, 232] on tspan "APPLIANCE CITY" at bounding box center [110, 232] width 48 height 7
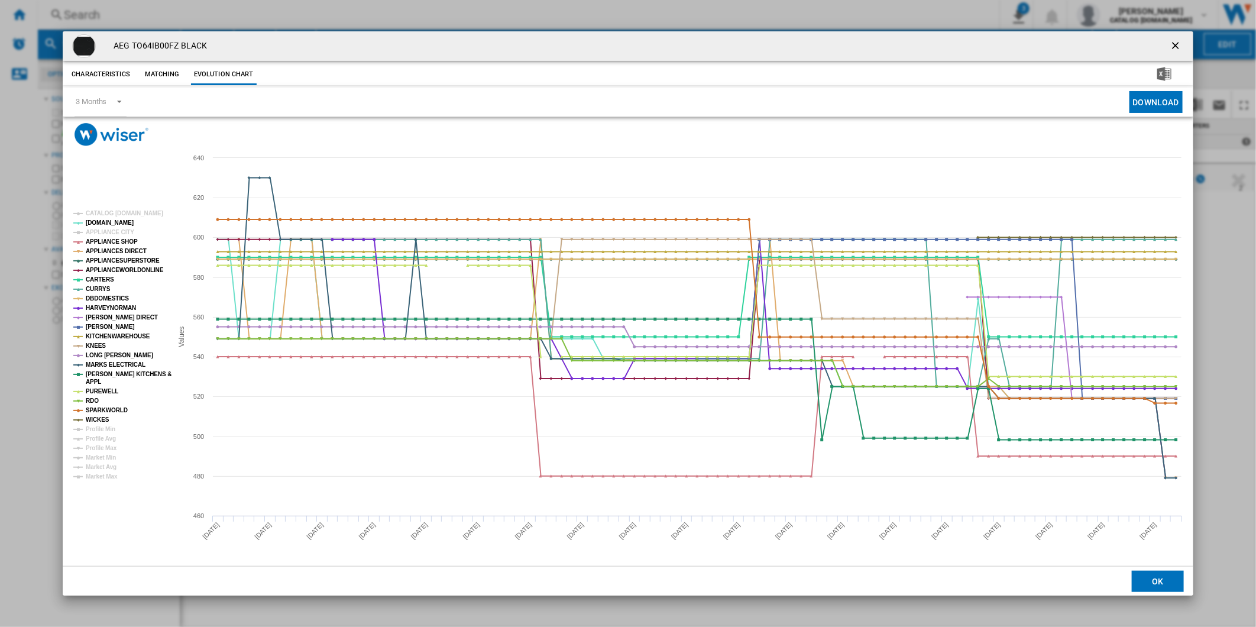
click at [107, 232] on tspan "APPLIANCE CITY" at bounding box center [110, 232] width 48 height 7
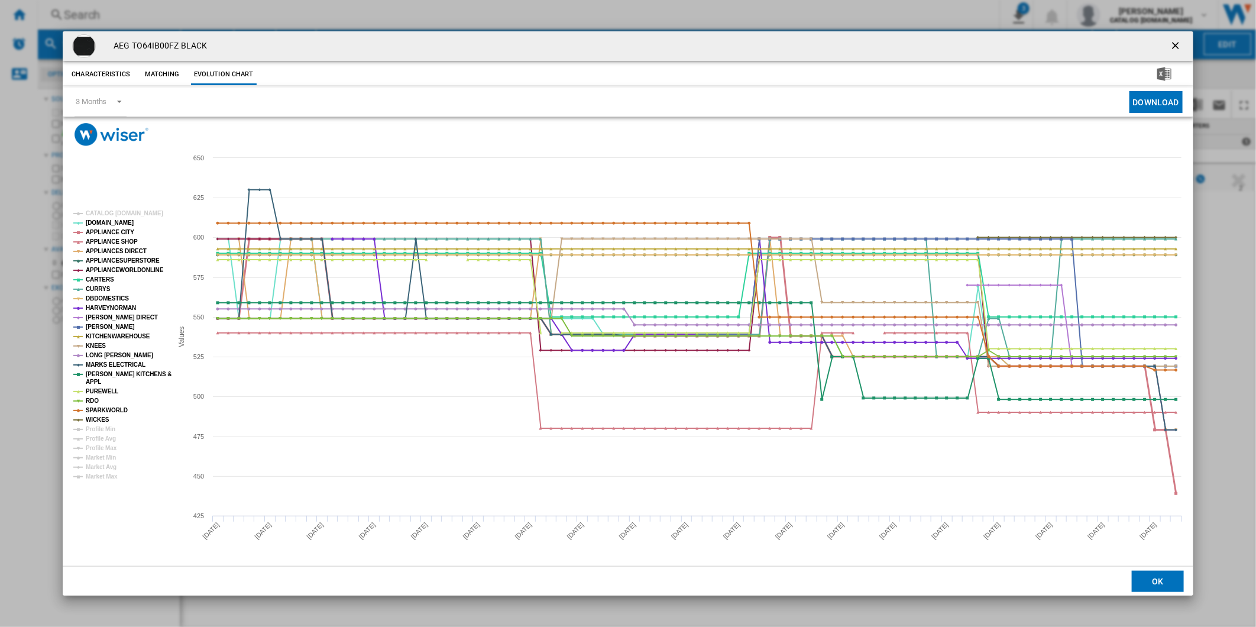
click at [107, 232] on tspan "APPLIANCE CITY" at bounding box center [110, 232] width 48 height 7
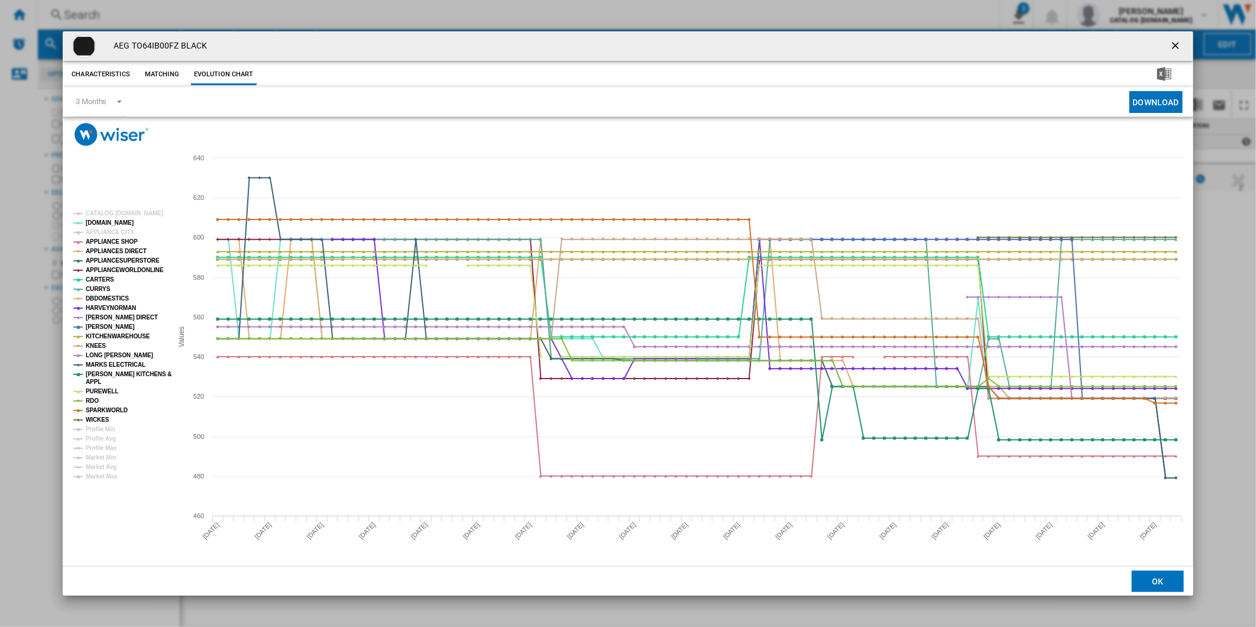
click at [107, 232] on tspan "APPLIANCE CITY" at bounding box center [110, 232] width 48 height 7
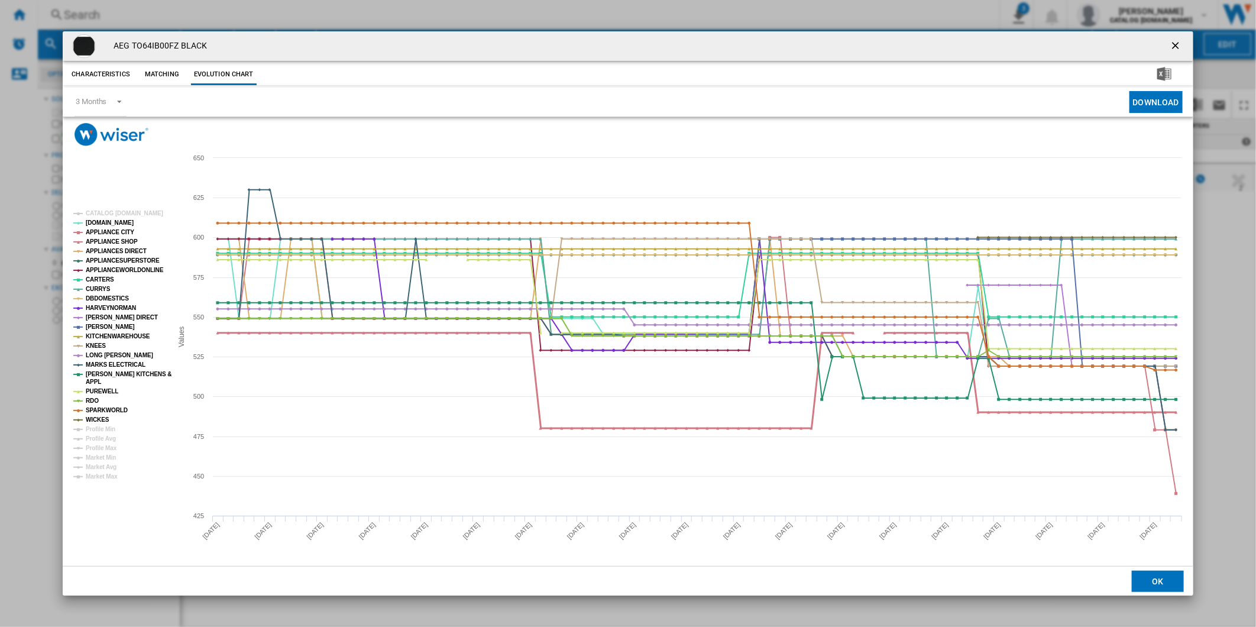
click at [106, 242] on tspan "APPLIANCE SHOP" at bounding box center [112, 241] width 52 height 7
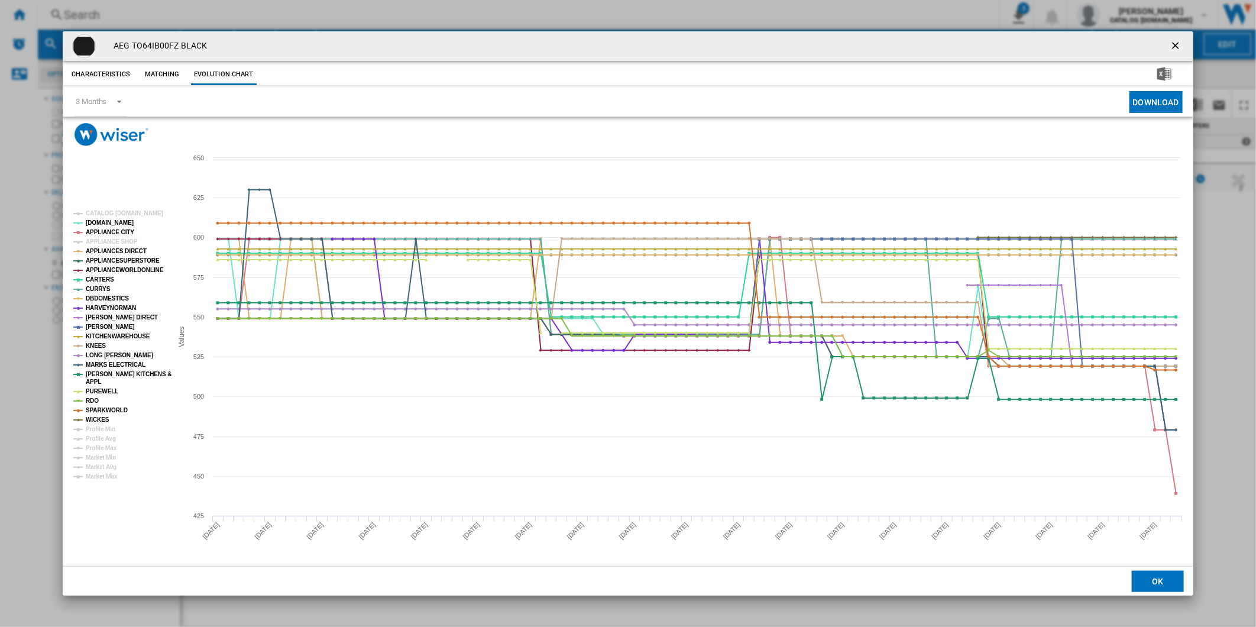
click at [106, 242] on tspan "APPLIANCE SHOP" at bounding box center [112, 241] width 52 height 7
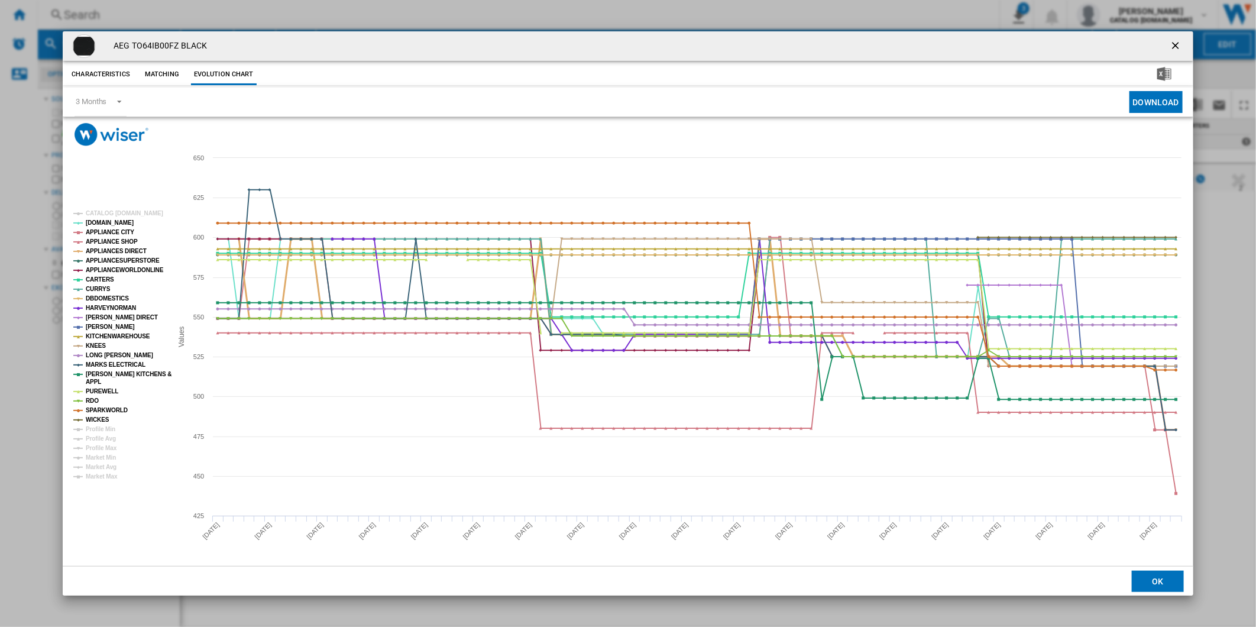
click at [106, 252] on tspan "APPLIANCES DIRECT" at bounding box center [116, 251] width 61 height 7
click at [110, 261] on tspan "APPLIANCESUPERSTORE" at bounding box center [123, 260] width 74 height 7
click at [111, 268] on tspan "APPLIANCEWORLDONLINE" at bounding box center [125, 270] width 78 height 7
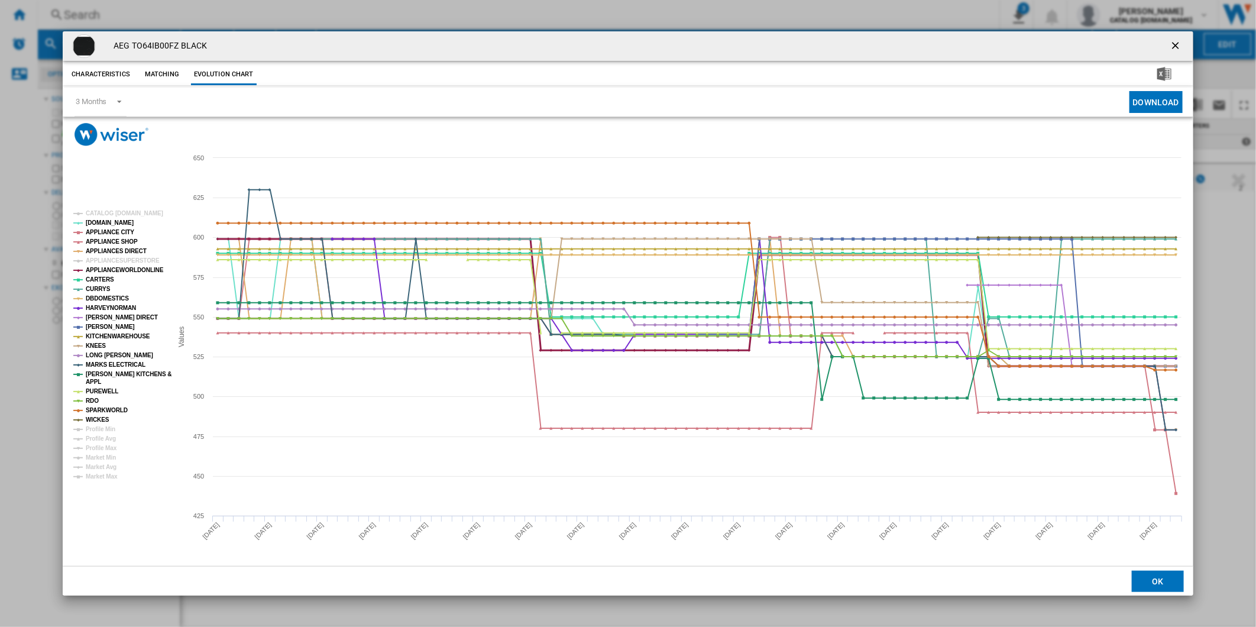
click at [111, 268] on tspan "APPLIANCEWORLDONLINE" at bounding box center [125, 270] width 78 height 7
click at [101, 277] on tspan "CARTERS" at bounding box center [100, 279] width 28 height 7
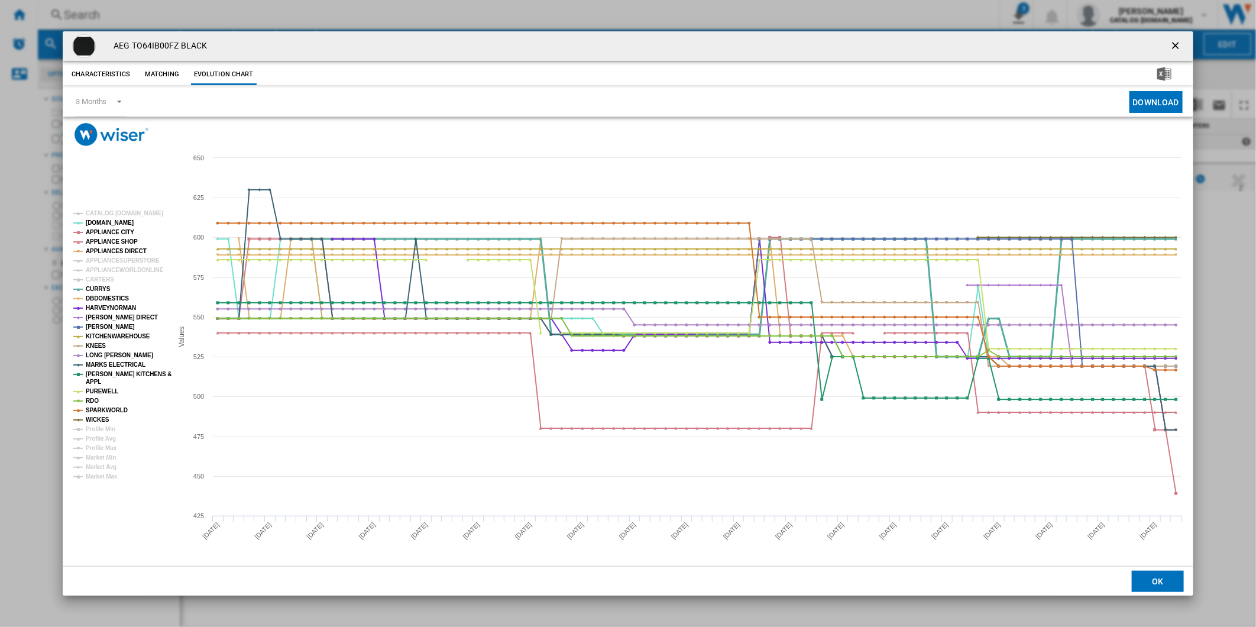
click at [99, 288] on tspan "CURRYS" at bounding box center [98, 289] width 25 height 7
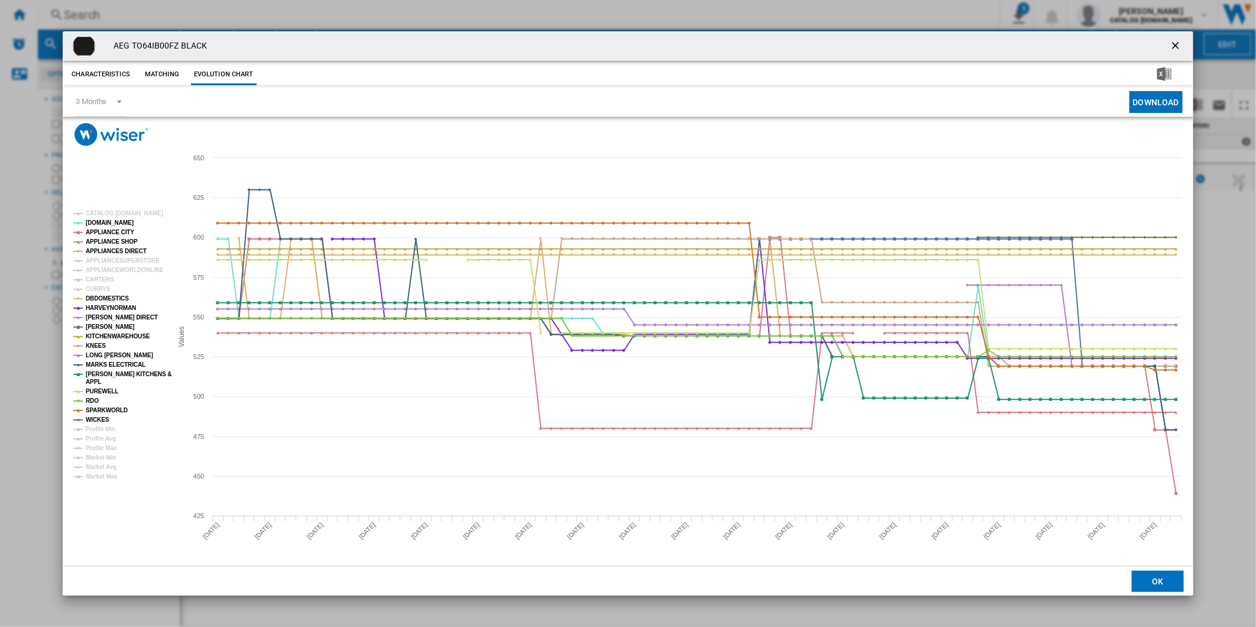
click at [99, 288] on tspan "CURRYS" at bounding box center [98, 289] width 25 height 7
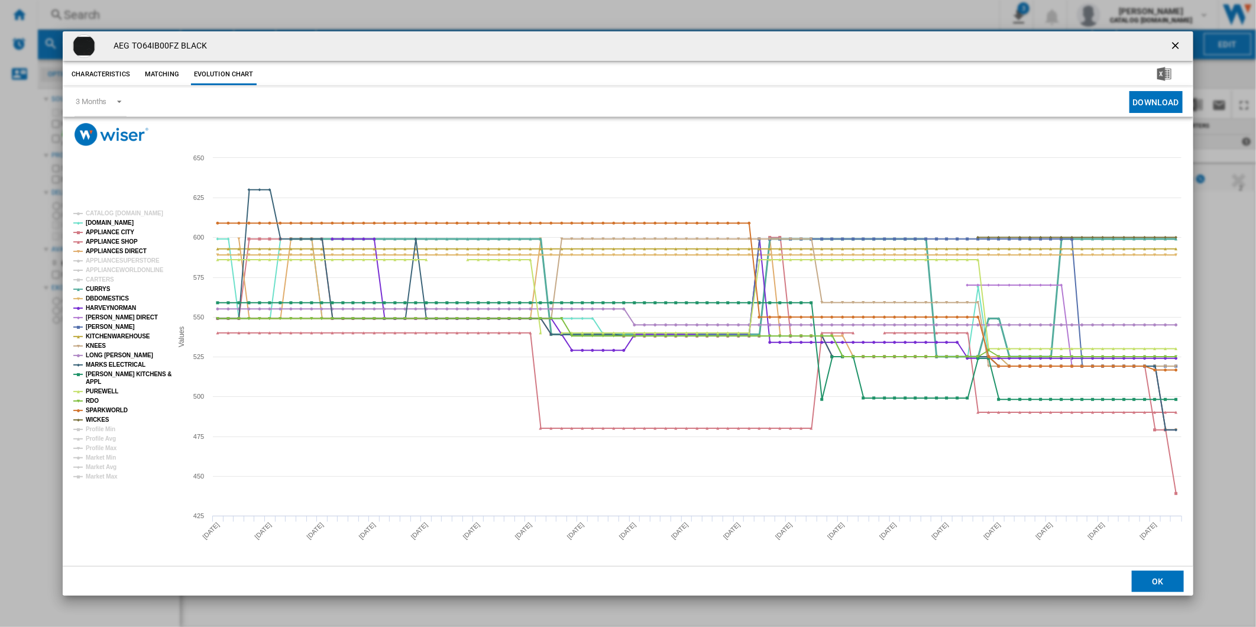
click at [99, 288] on tspan "CURRYS" at bounding box center [98, 289] width 25 height 7
click at [99, 297] on tspan "DBDOMESTICS" at bounding box center [107, 298] width 43 height 7
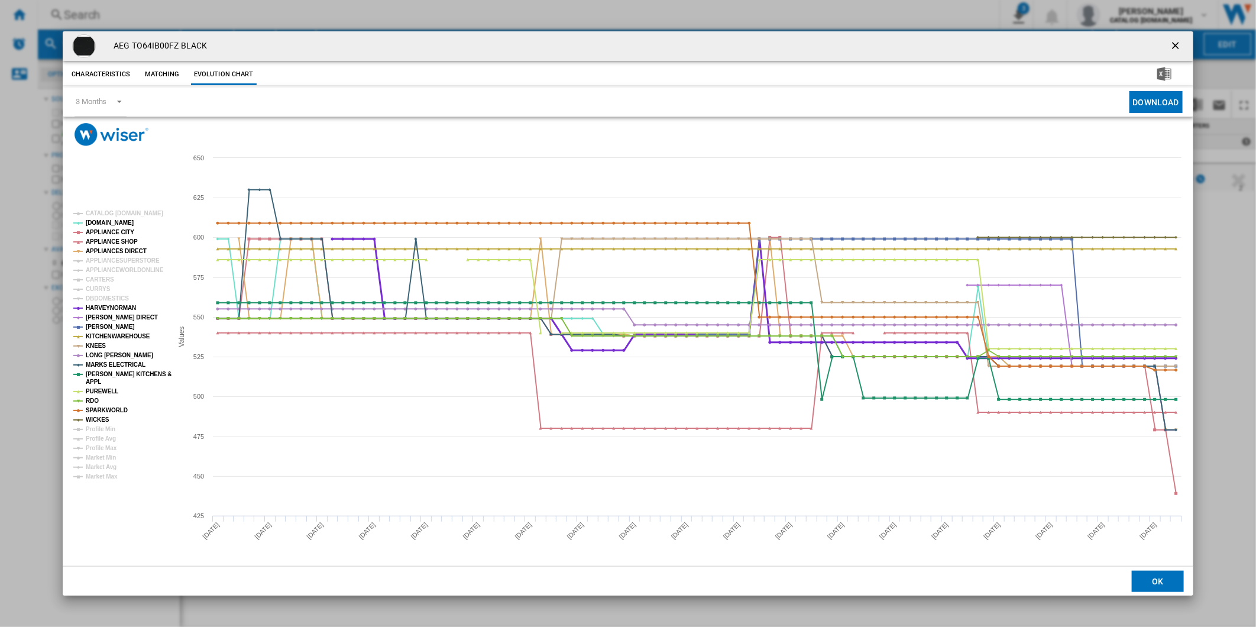
click at [103, 304] on tspan "HARVEYNORMAN" at bounding box center [111, 307] width 50 height 7
click at [103, 315] on tspan "[PERSON_NAME] DIRECT" at bounding box center [122, 317] width 72 height 7
click at [103, 337] on tspan "KITCHENWAREHOUSE" at bounding box center [118, 336] width 64 height 7
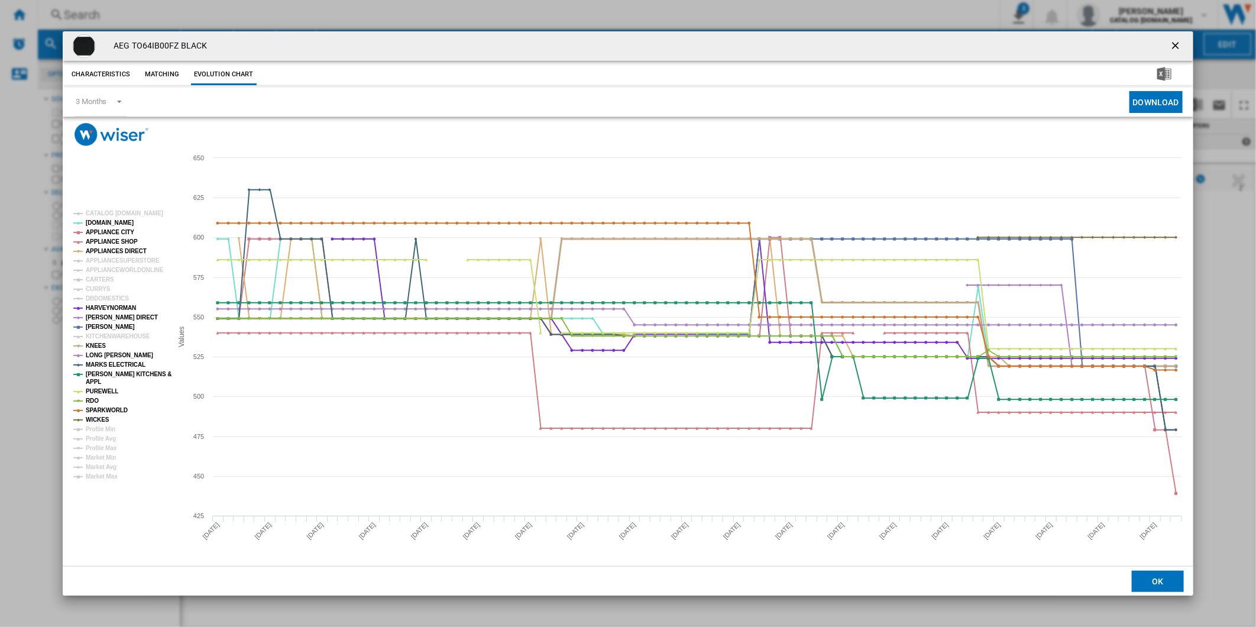
click at [99, 346] on tspan "KNEES" at bounding box center [96, 345] width 20 height 7
click at [107, 356] on tspan "LONG [PERSON_NAME]" at bounding box center [119, 355] width 67 height 7
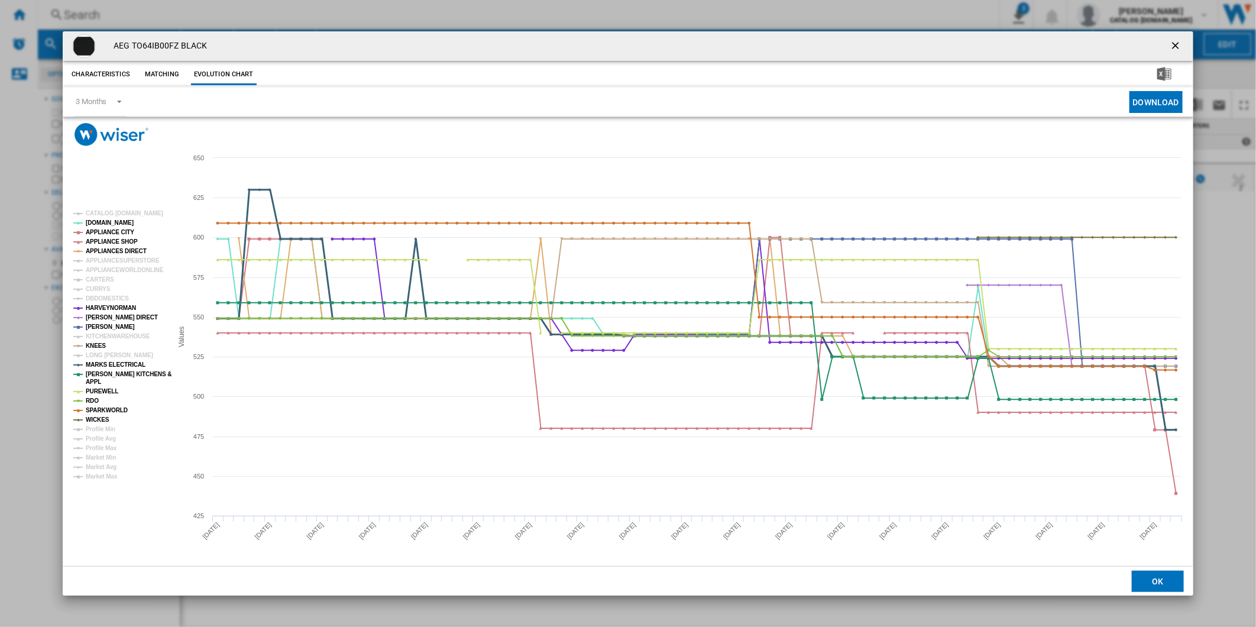
click at [108, 362] on tspan "MARKS ELECTRICAL" at bounding box center [116, 364] width 60 height 7
click at [110, 374] on tspan "[PERSON_NAME] KITCHENS &" at bounding box center [129, 374] width 86 height 7
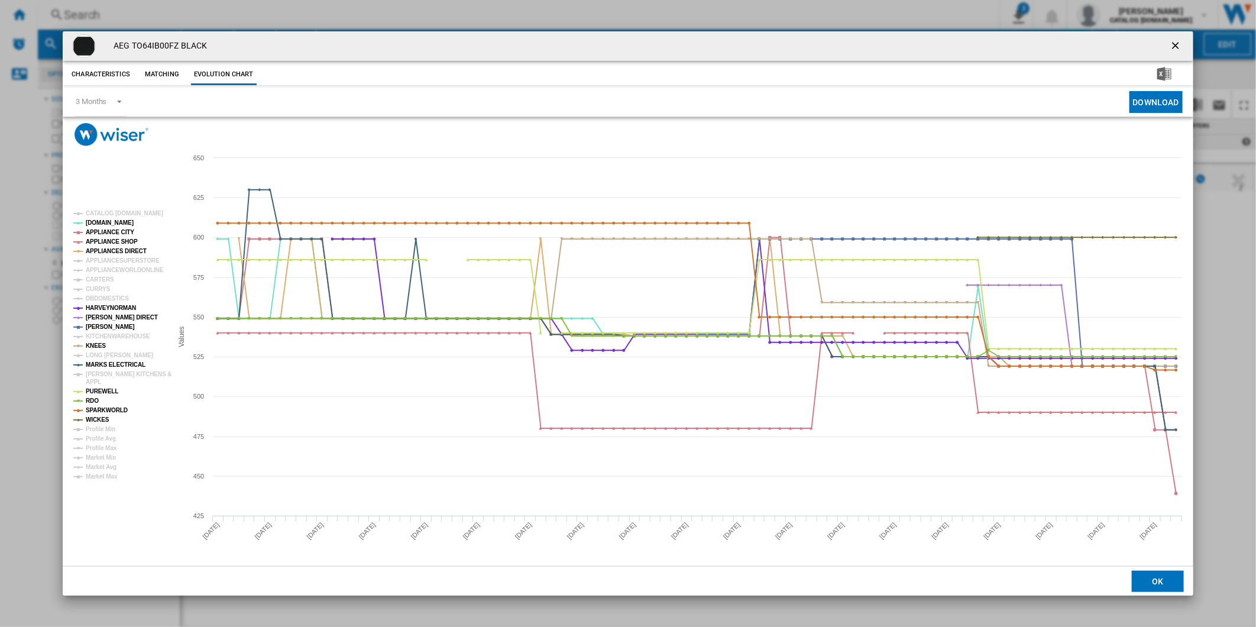
click at [110, 374] on tspan "[PERSON_NAME] KITCHENS &" at bounding box center [129, 374] width 86 height 7
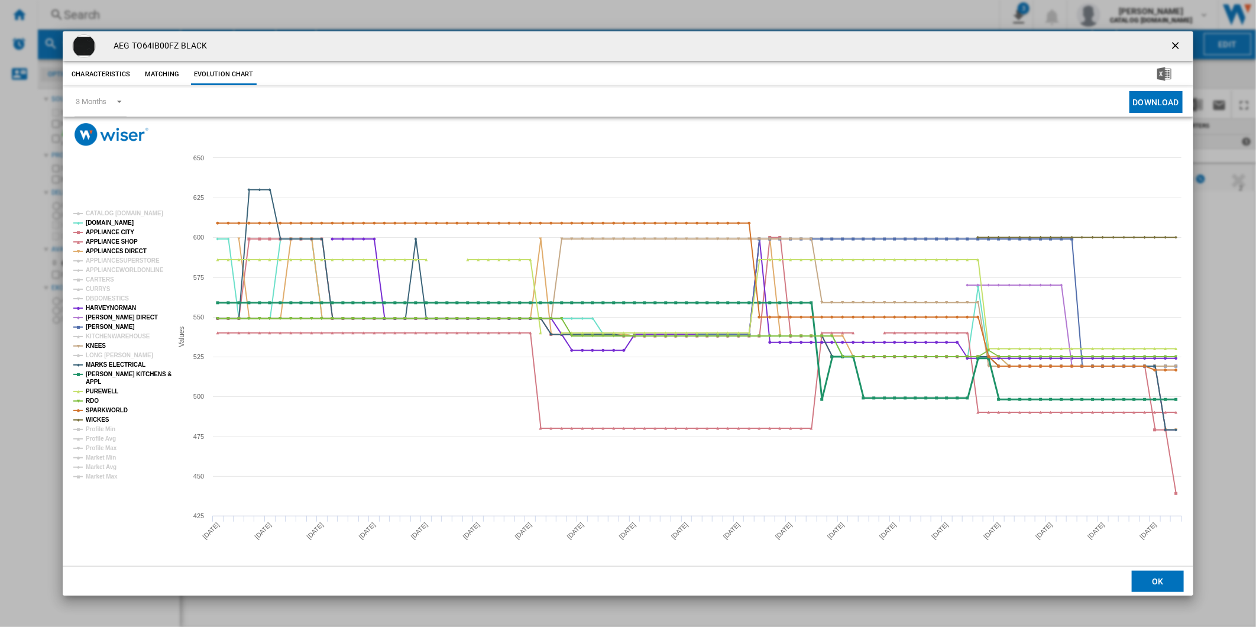
click at [110, 374] on tspan "[PERSON_NAME] KITCHENS &" at bounding box center [129, 374] width 86 height 7
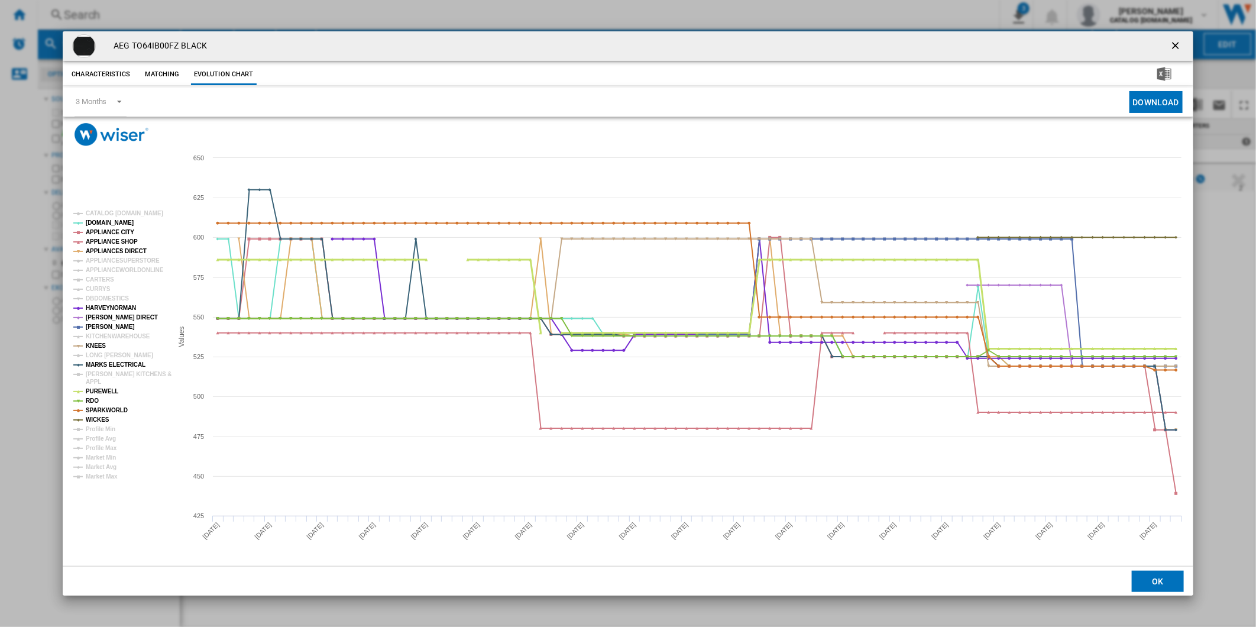
click at [102, 388] on tspan "PUREWELL" at bounding box center [102, 391] width 33 height 7
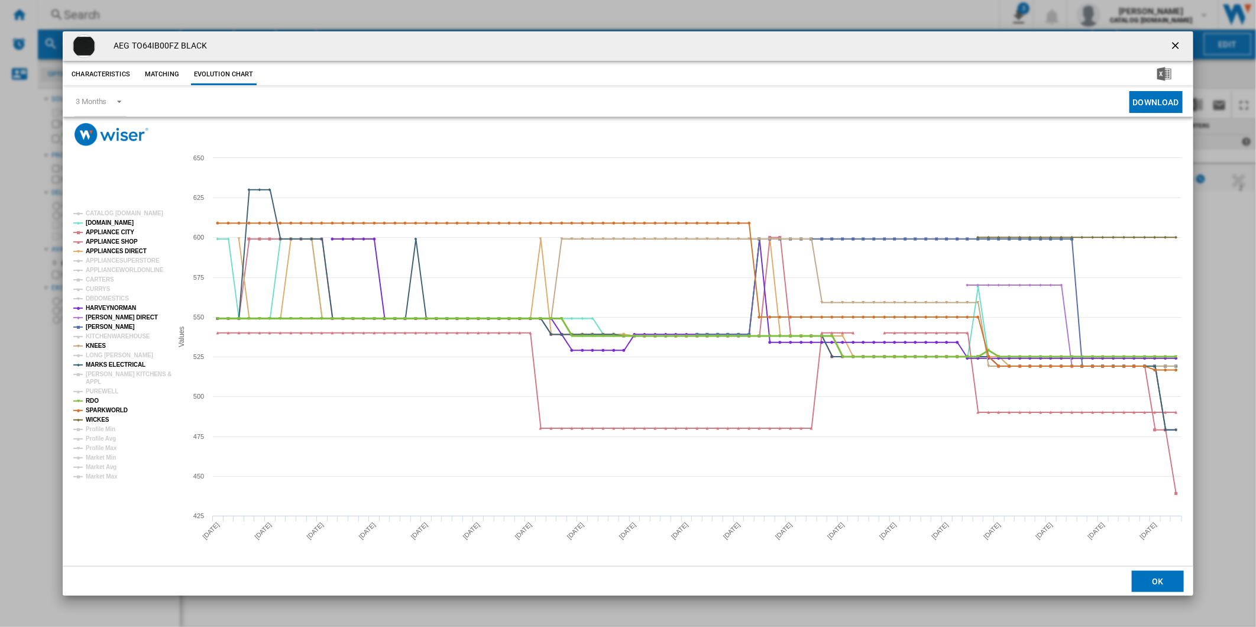
click at [96, 399] on tspan "RDO" at bounding box center [92, 400] width 13 height 7
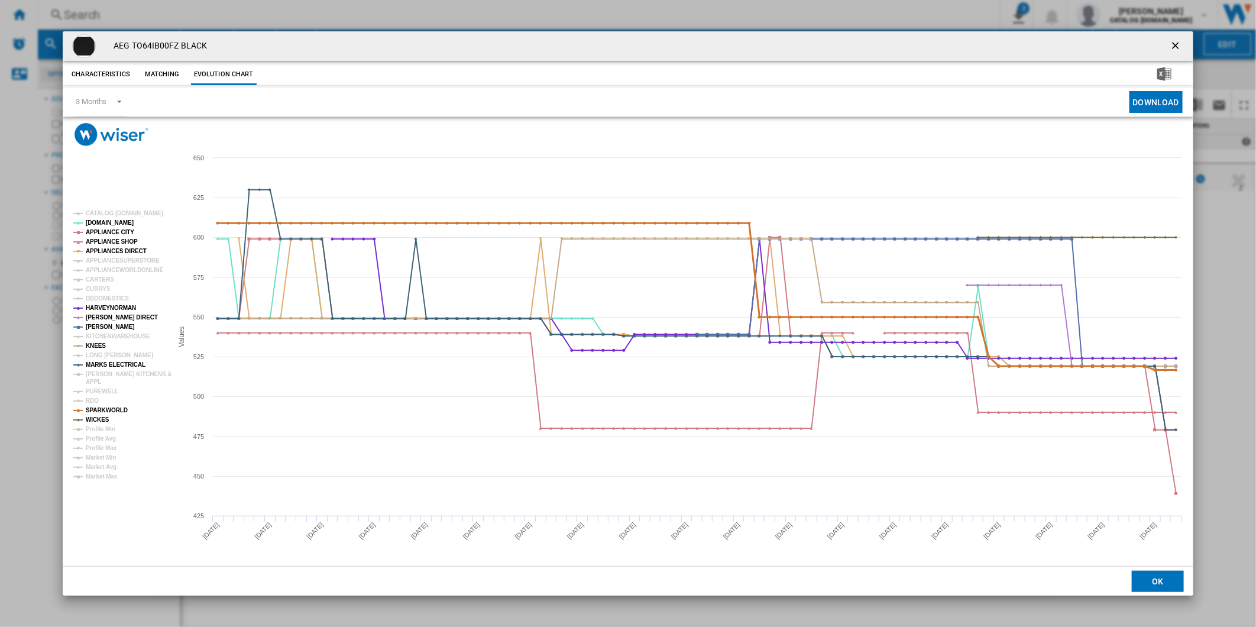
click at [97, 410] on tspan "SPARKWORLD" at bounding box center [107, 410] width 42 height 7
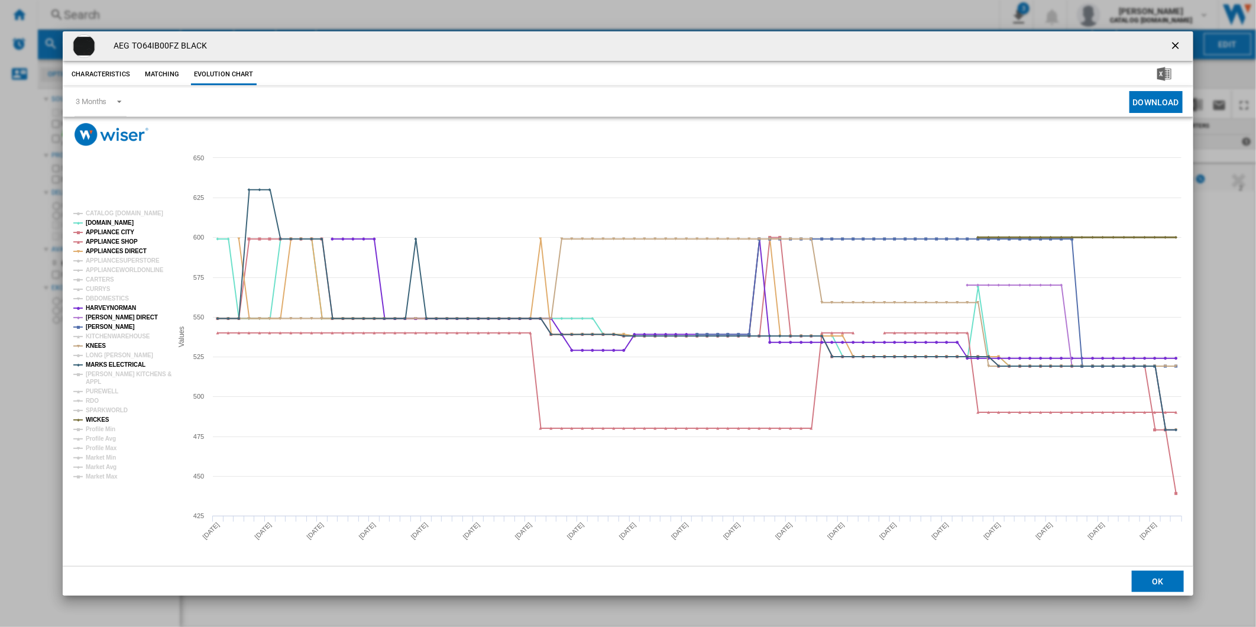
click at [97, 420] on tspan "WICKES" at bounding box center [98, 419] width 24 height 7
click at [115, 318] on tspan "[PERSON_NAME] DIRECT" at bounding box center [122, 317] width 72 height 7
click at [116, 304] on tspan "HARVEYNORMAN" at bounding box center [111, 307] width 50 height 7
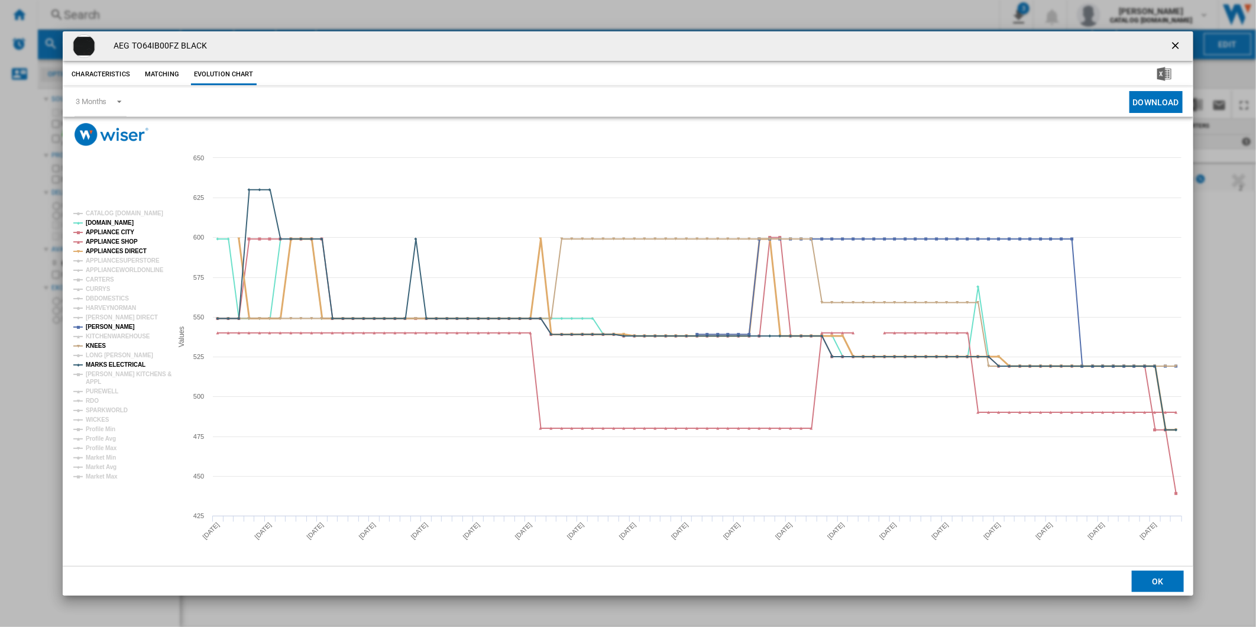
click at [108, 248] on tspan "APPLIANCES DIRECT" at bounding box center [116, 251] width 61 height 7
click at [96, 346] on tspan "KNEES" at bounding box center [96, 345] width 20 height 7
